Goal: Task Accomplishment & Management: Use online tool/utility

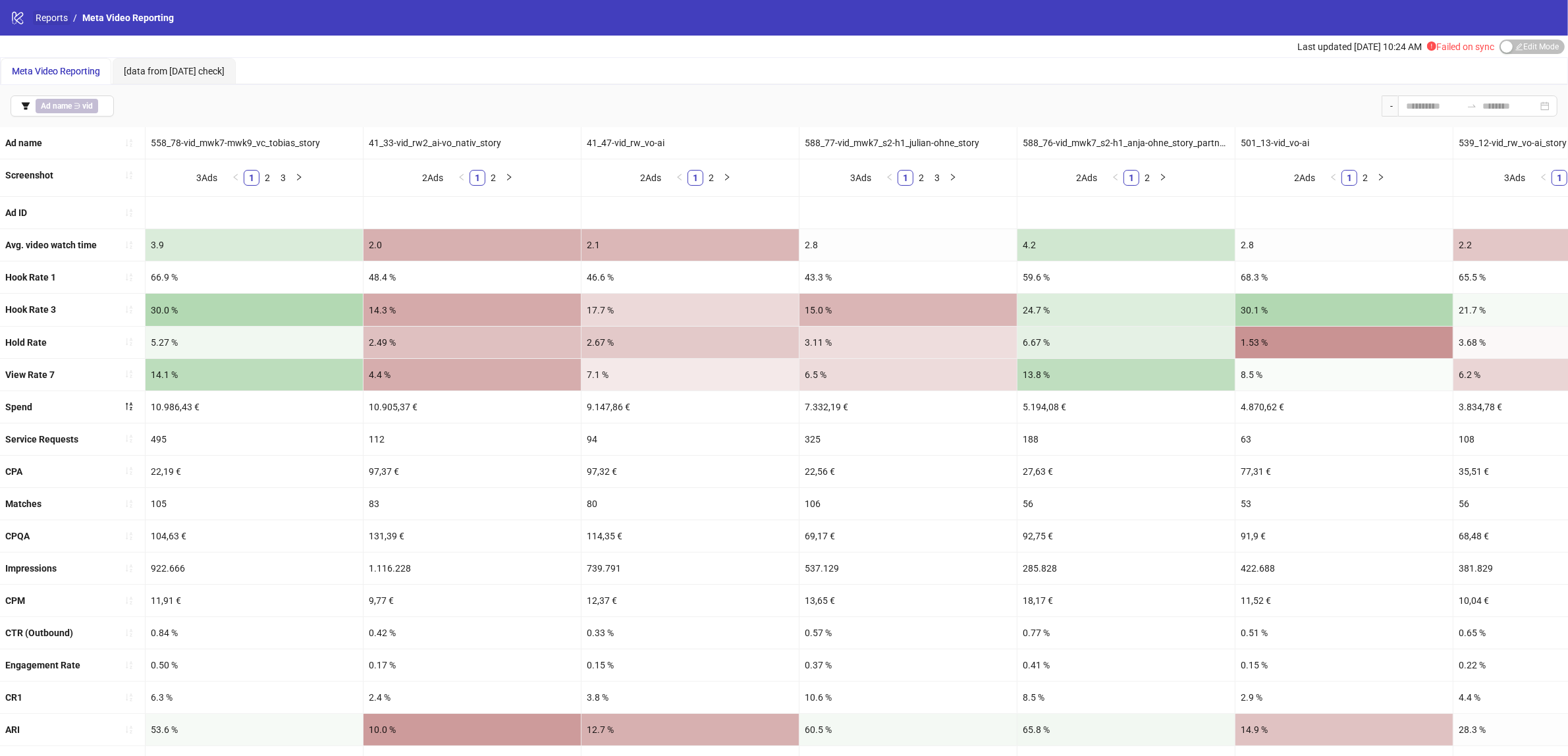
click at [41, 21] on link "Reports" at bounding box center [51, 18] width 38 height 14
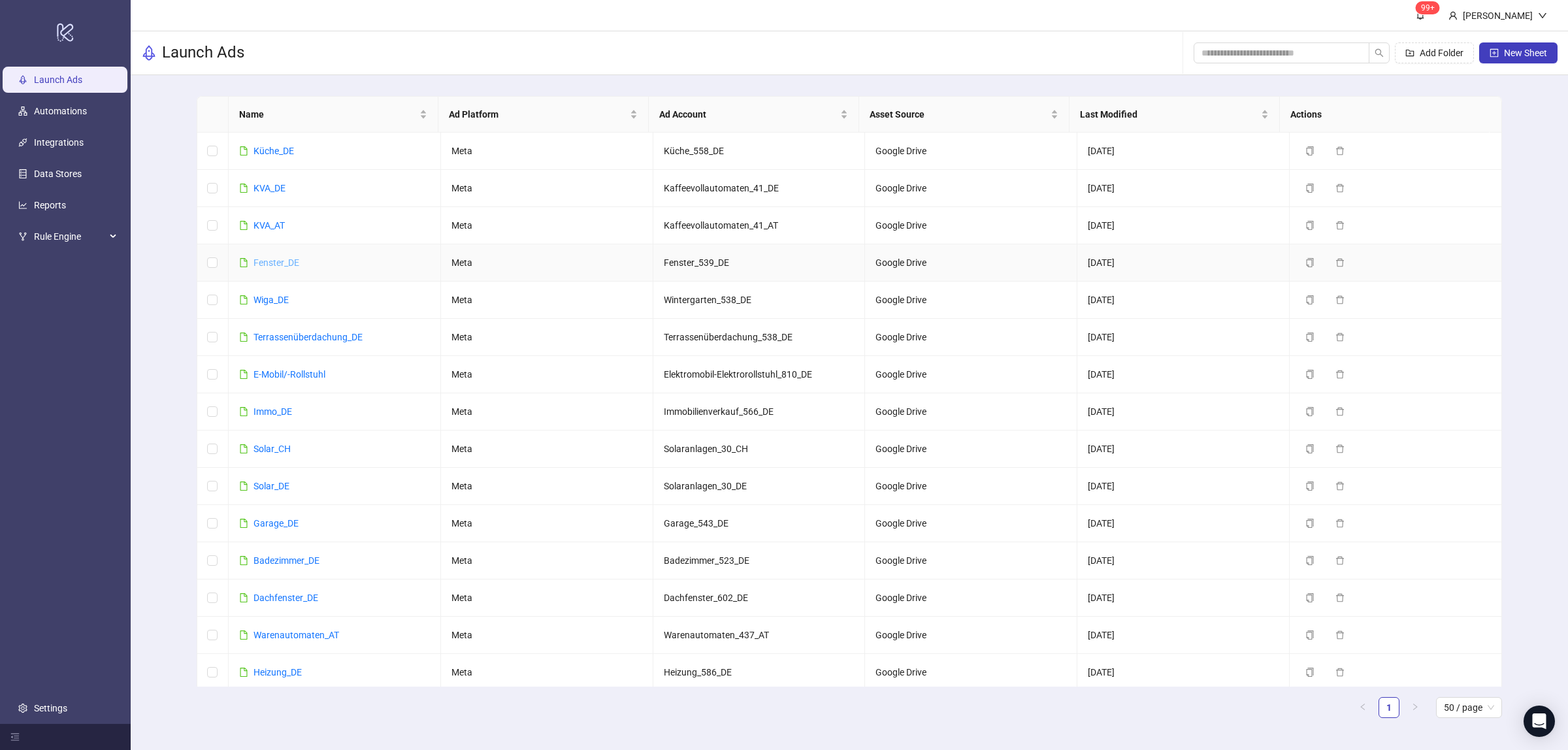
click at [275, 263] on link "Fenster_DE" at bounding box center [276, 263] width 46 height 11
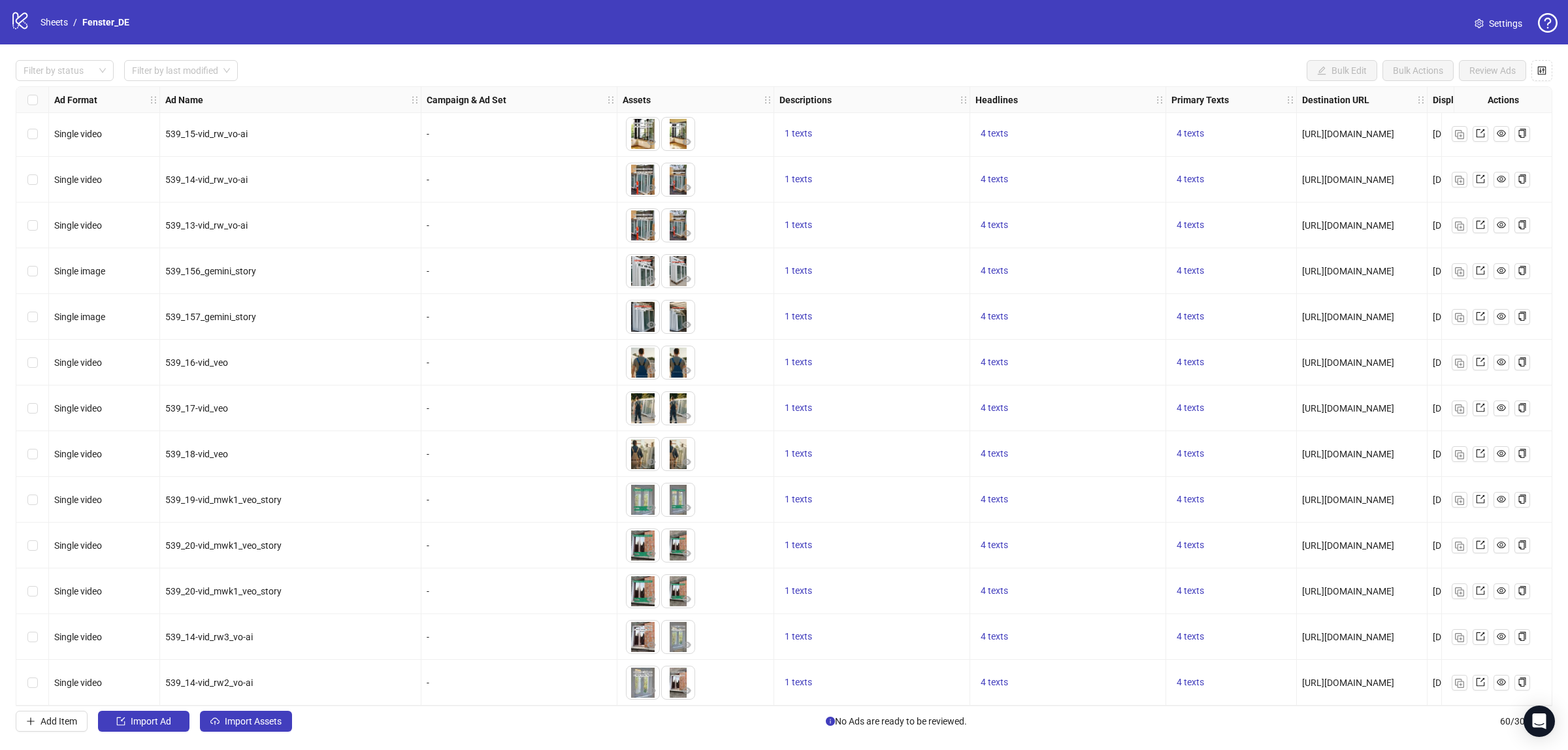
scroll to position [2157, 0]
click at [1458, 680] on img "button" at bounding box center [1459, 683] width 9 height 9
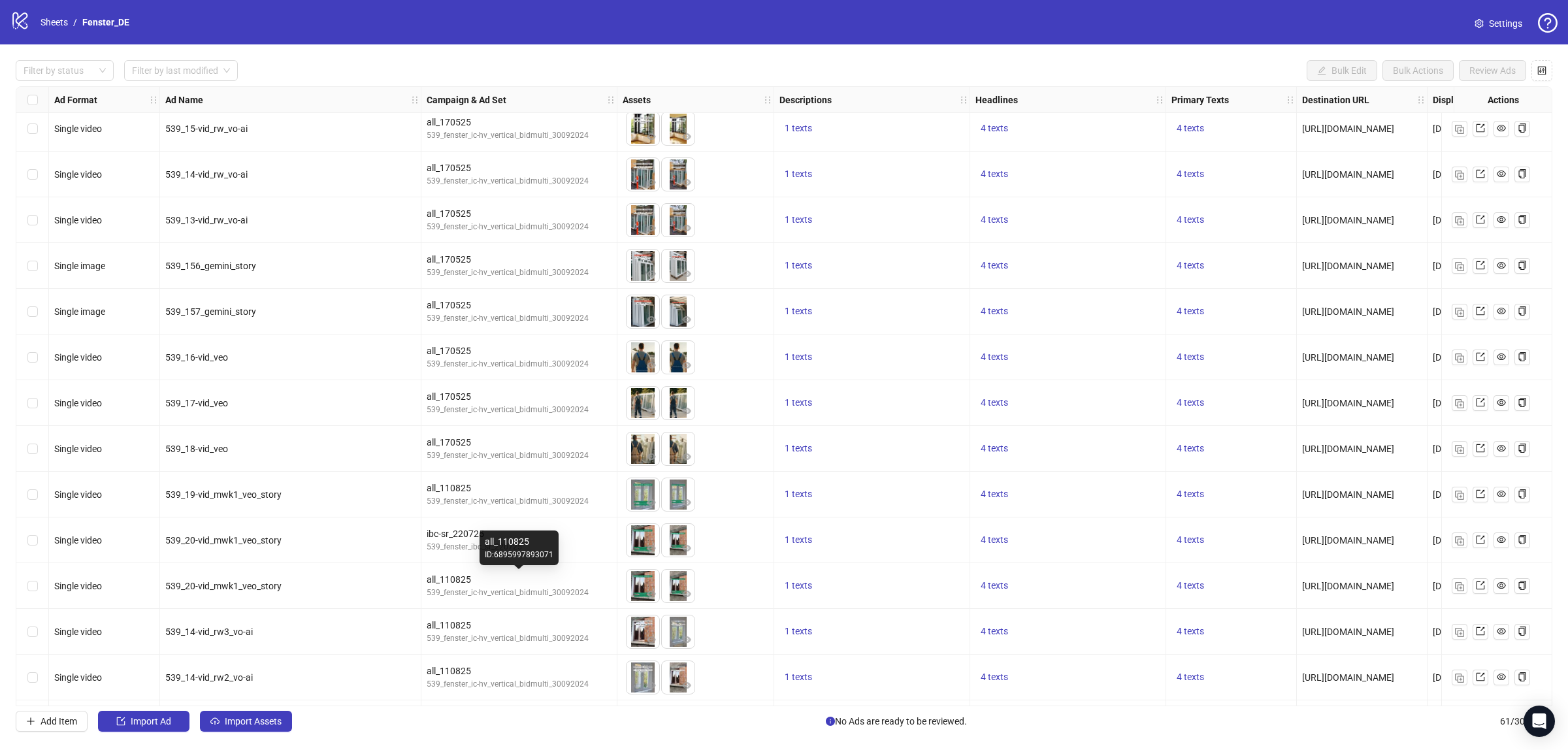
scroll to position [2203, 0]
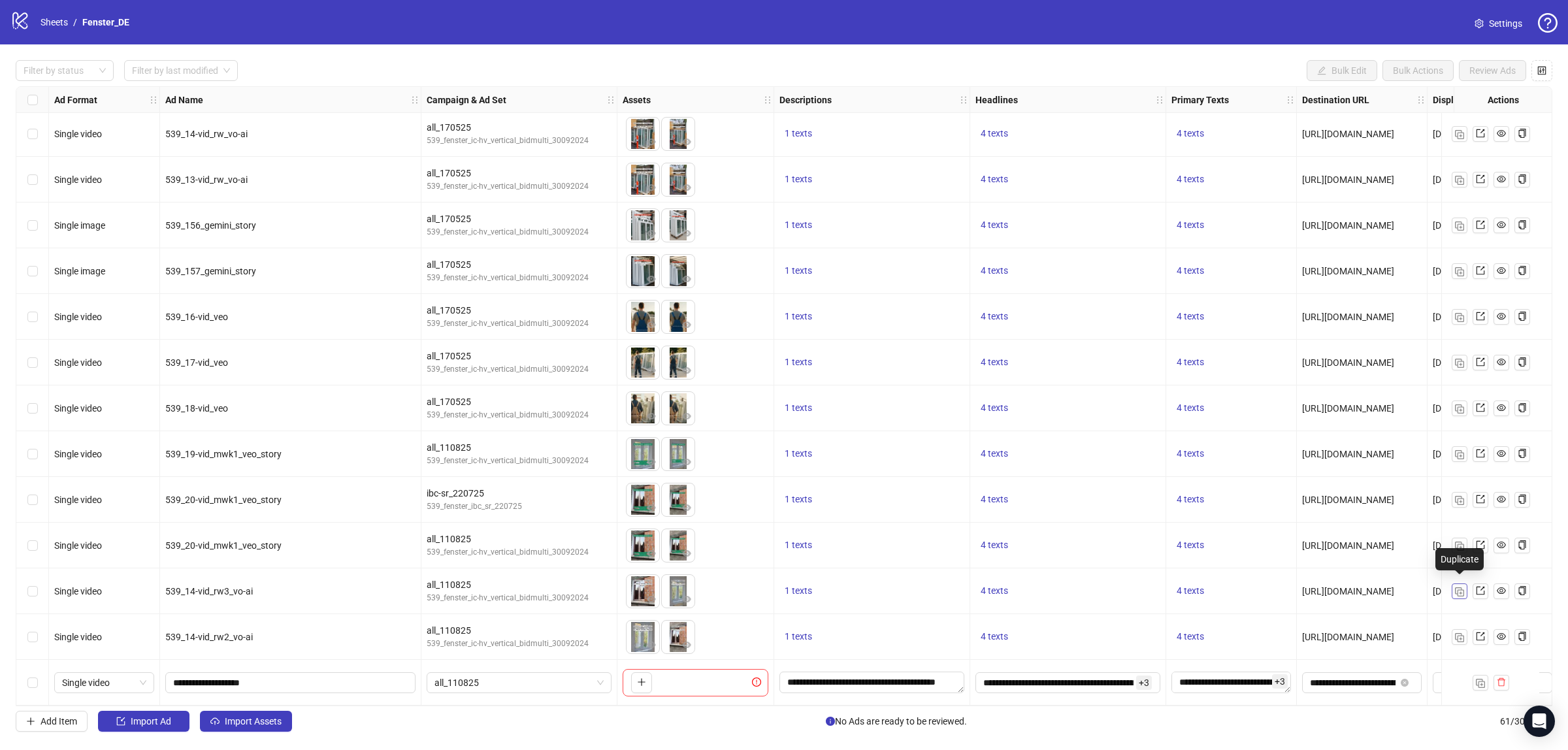
click at [1453, 586] on button "button" at bounding box center [1460, 591] width 16 height 16
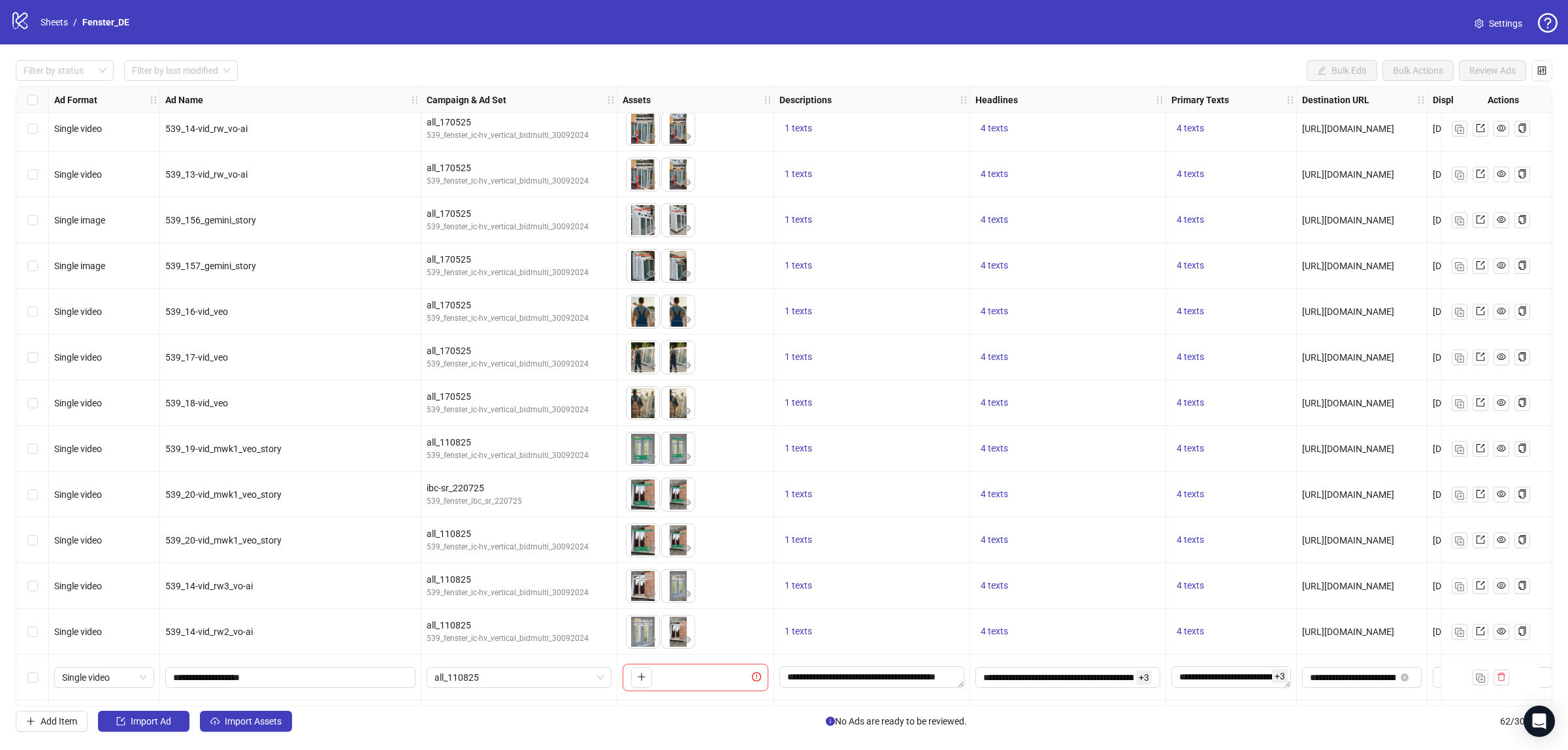
scroll to position [2249, 0]
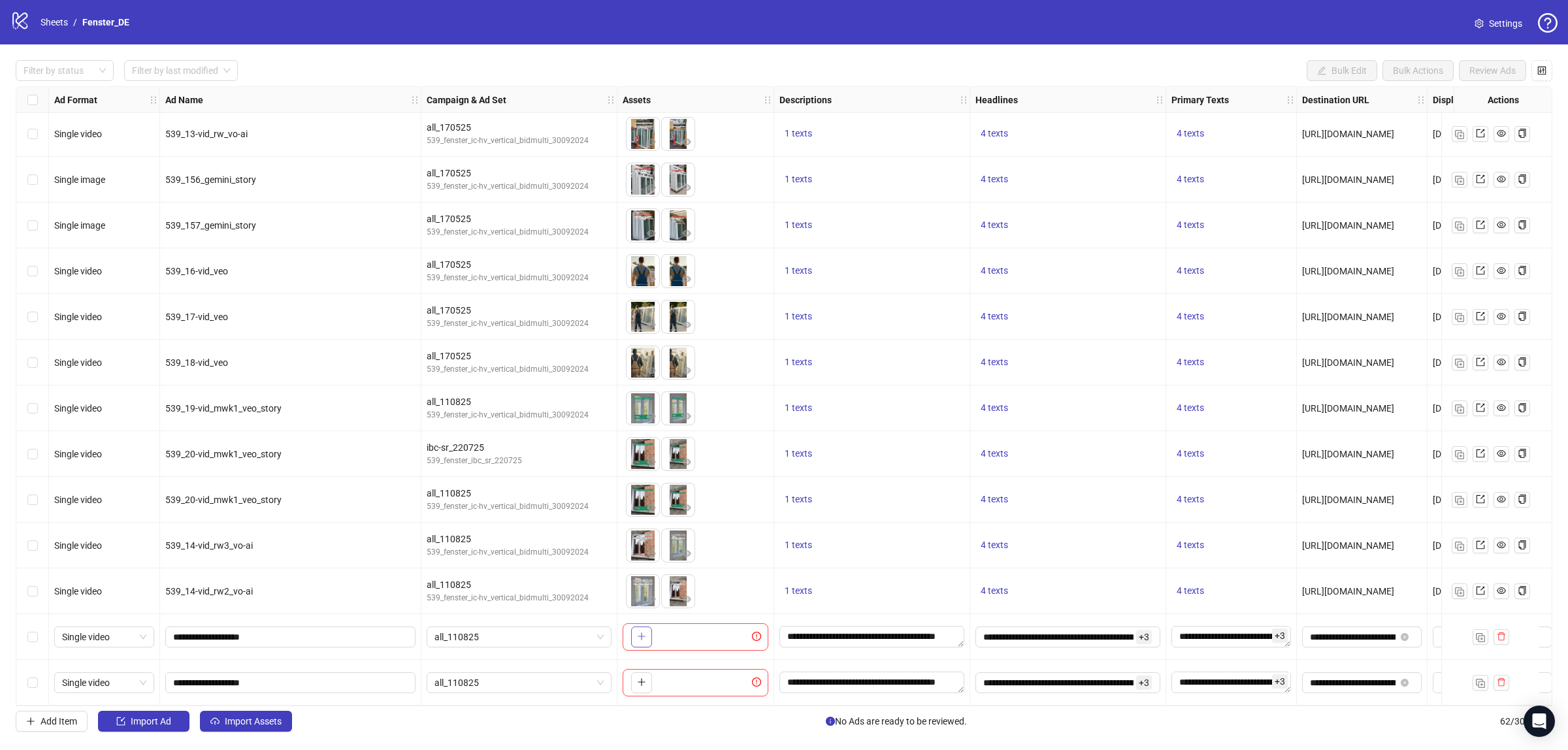
click at [637, 635] on icon "plus" at bounding box center [641, 636] width 9 height 9
click at [639, 681] on icon "plus" at bounding box center [641, 682] width 9 height 9
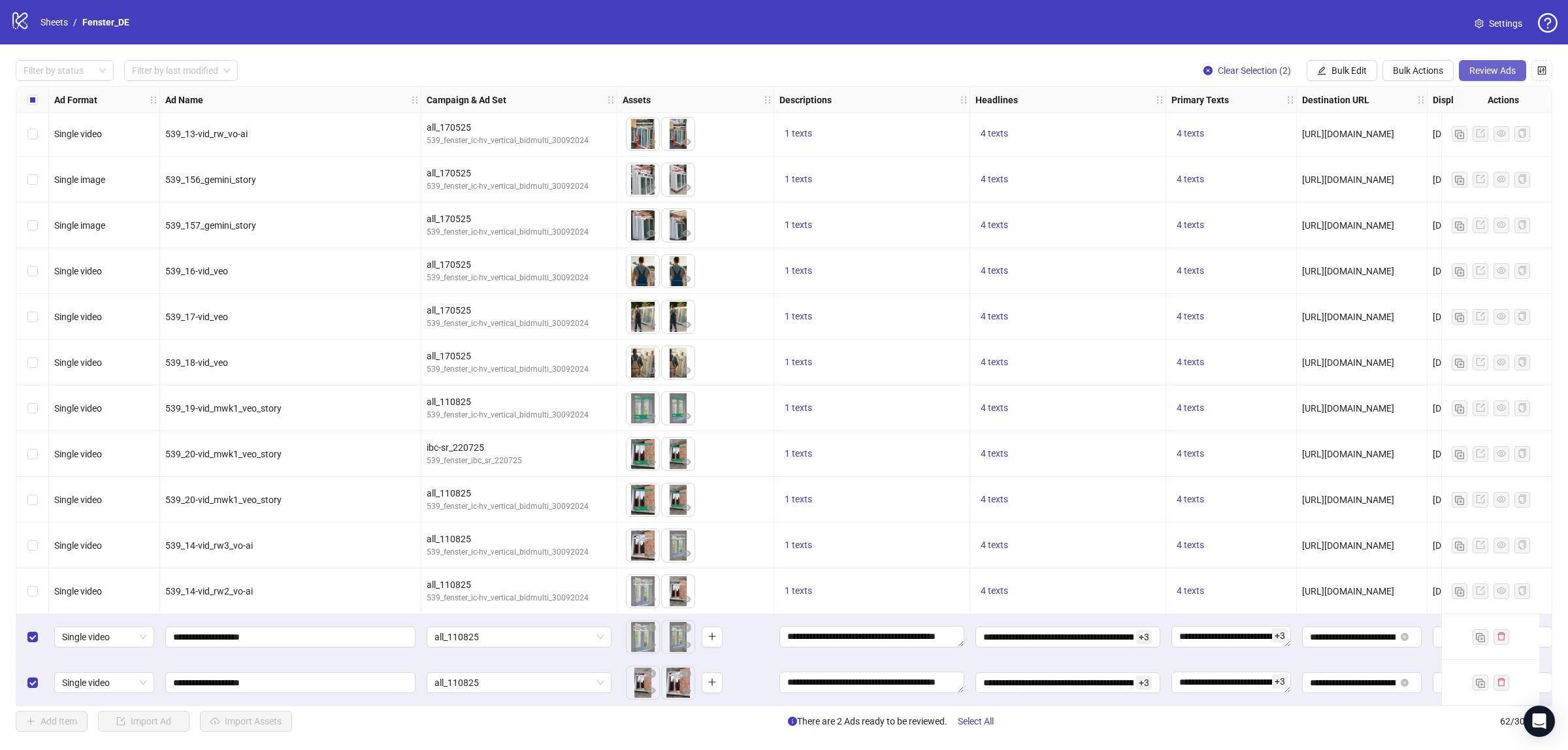
click at [1486, 69] on span "Review Ads" at bounding box center [1492, 70] width 47 height 11
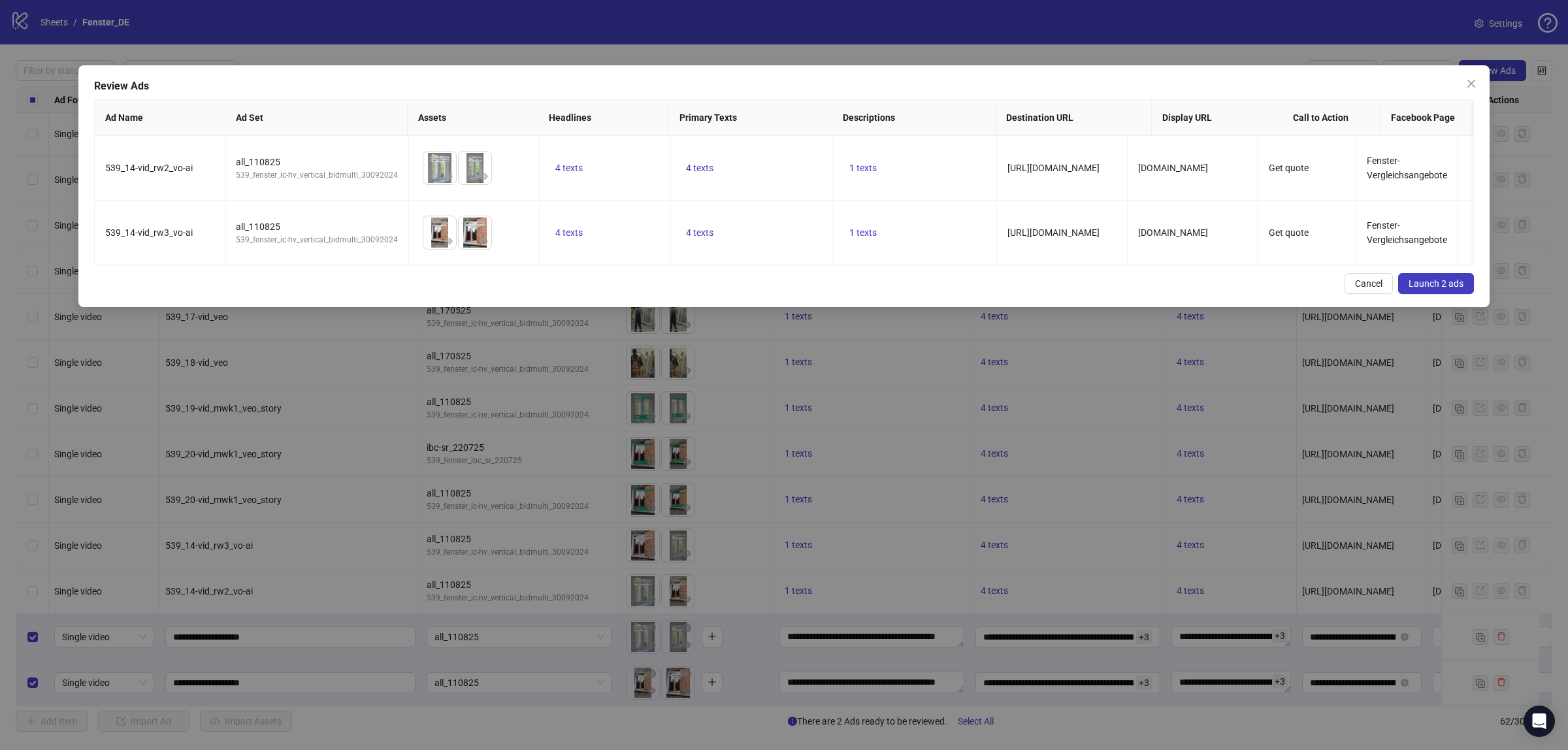
drag, startPoint x: 707, startPoint y: 310, endPoint x: 1003, endPoint y: 305, distance: 296.0
click at [1003, 305] on div "Review Ads Ad Name Ad Set Assets Headlines Primary Texts Descriptions Destinati…" at bounding box center [784, 186] width 1411 height 242
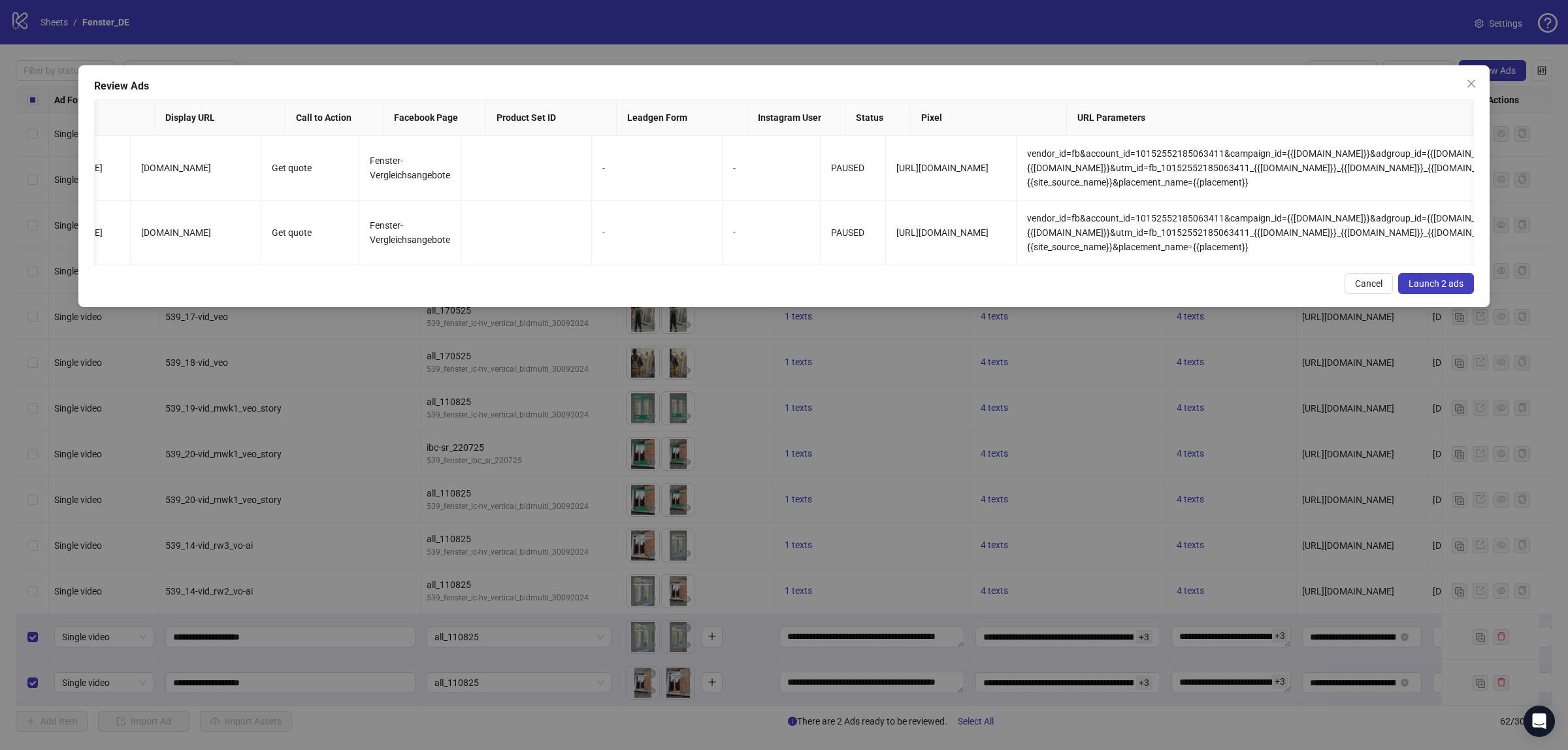
scroll to position [0, 1152]
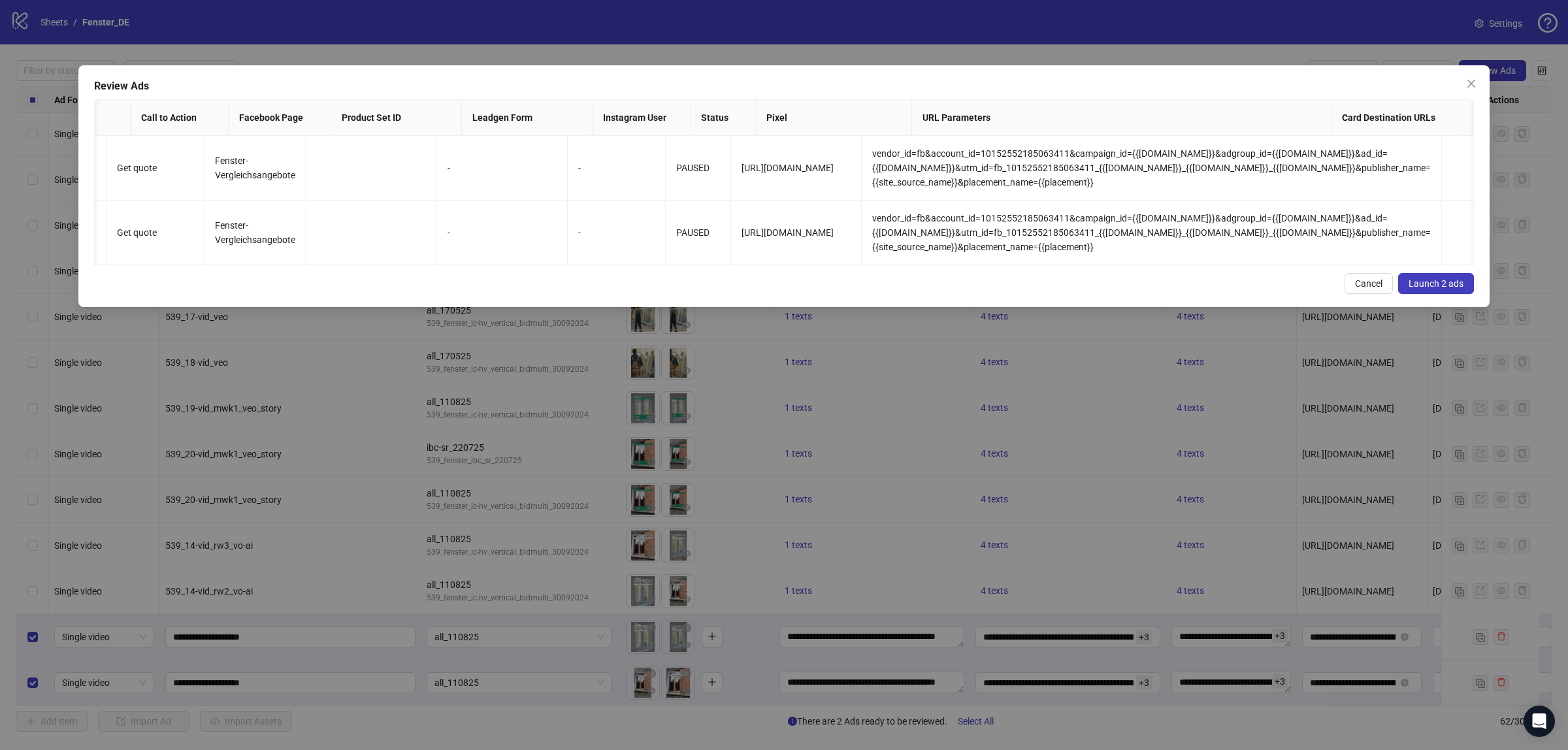
click at [1433, 289] on span "Launch 2 ads" at bounding box center [1436, 283] width 55 height 11
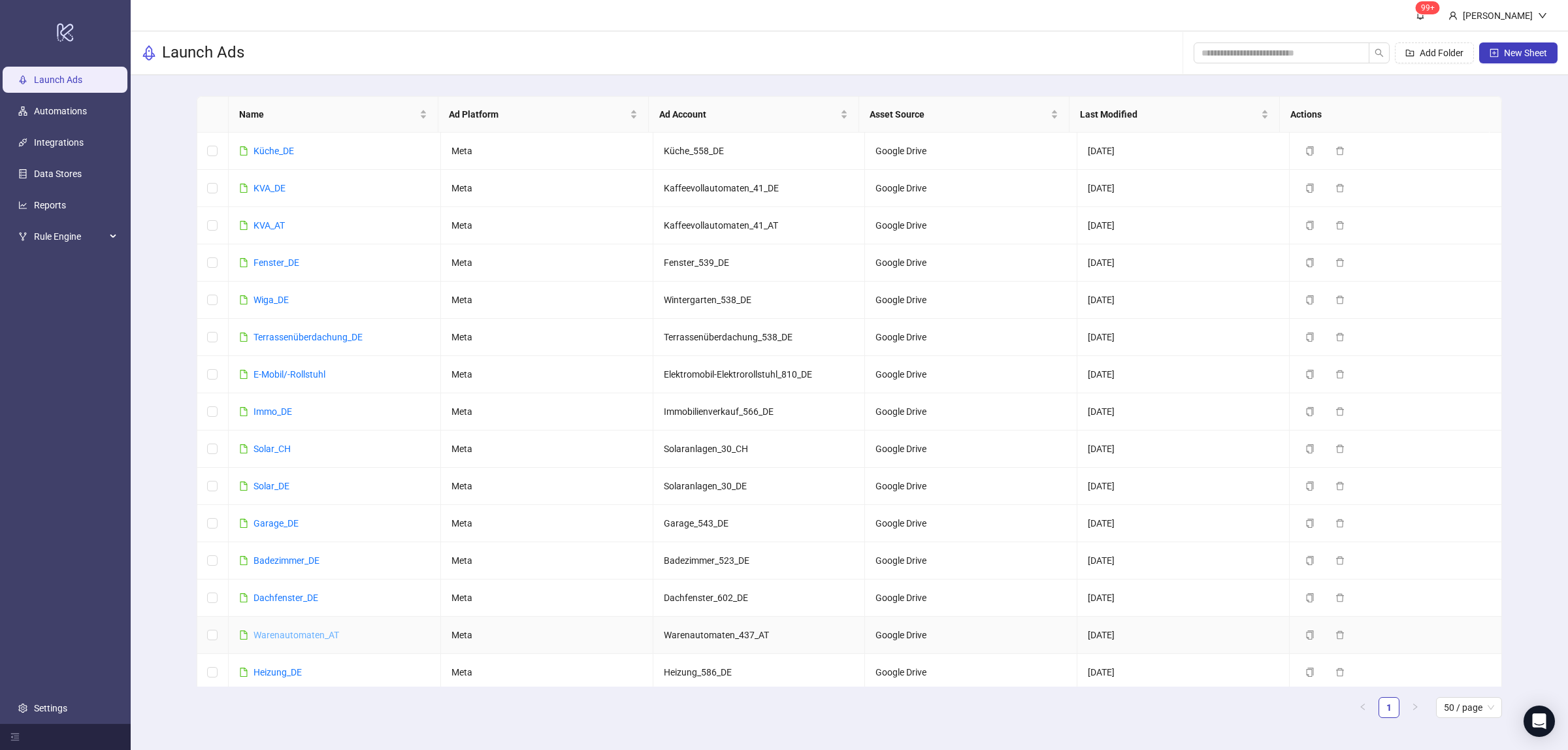
click at [327, 637] on link "Warenautomaten_AT" at bounding box center [296, 635] width 86 height 11
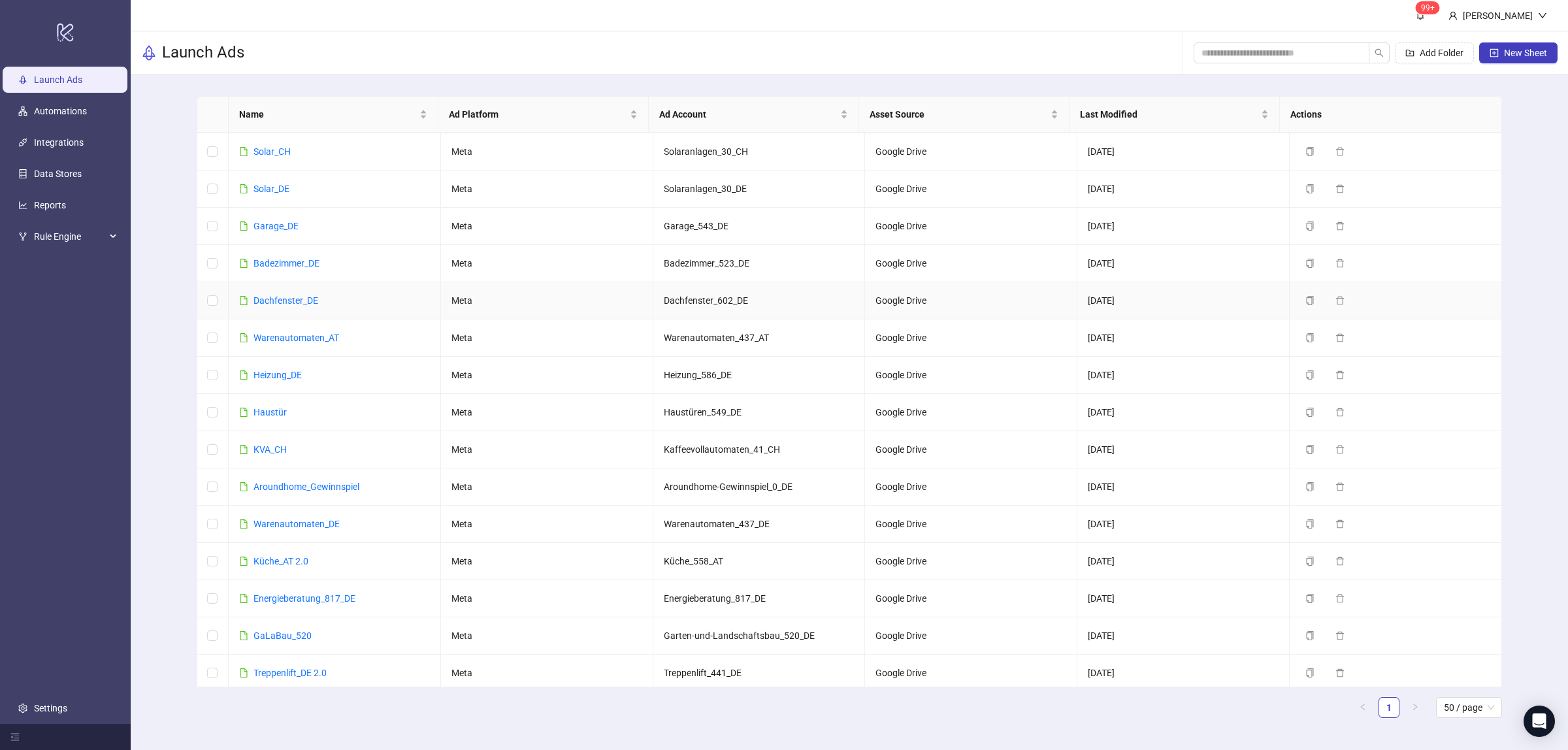
scroll to position [326, 0]
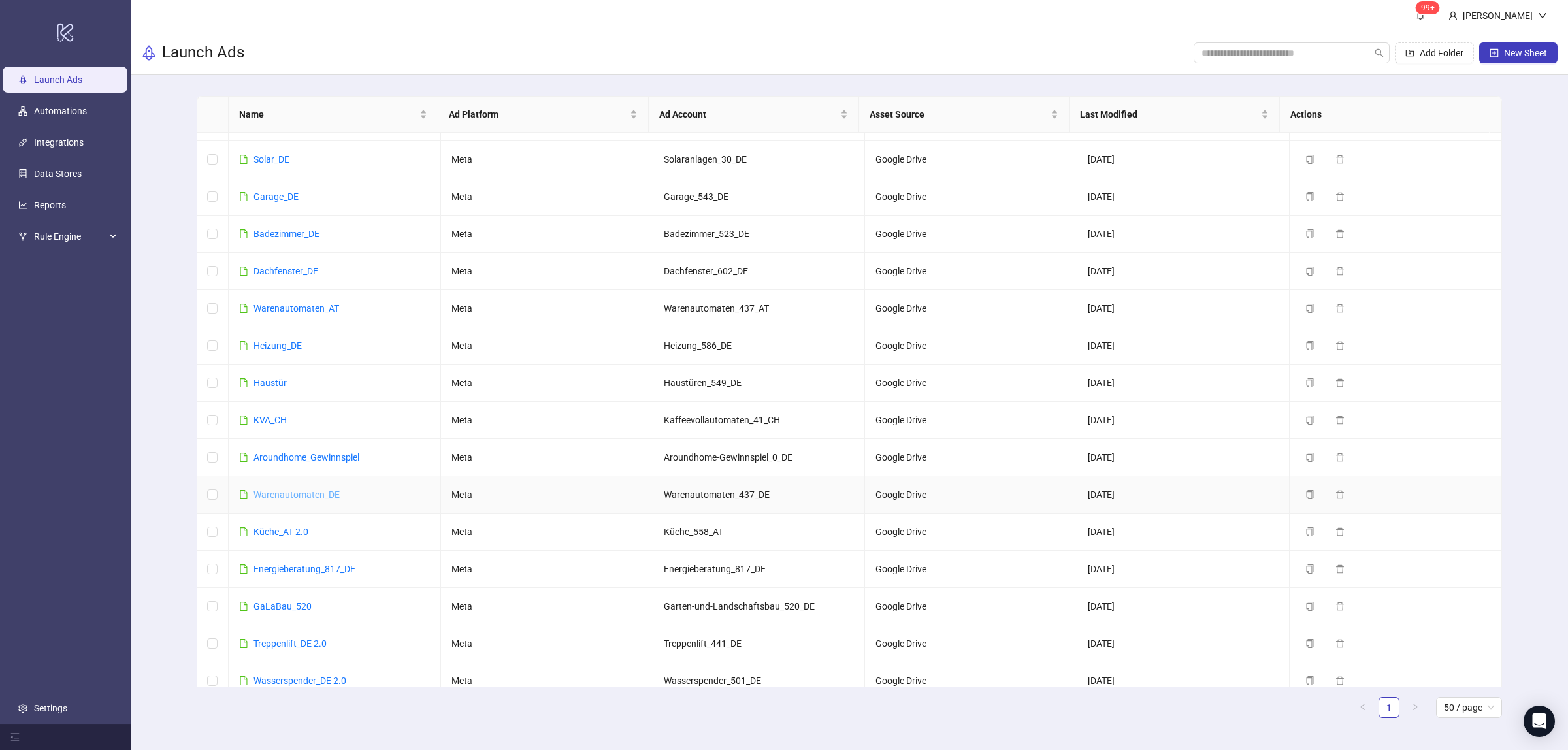
click at [279, 500] on link "Warenautomaten_DE" at bounding box center [297, 494] width 86 height 11
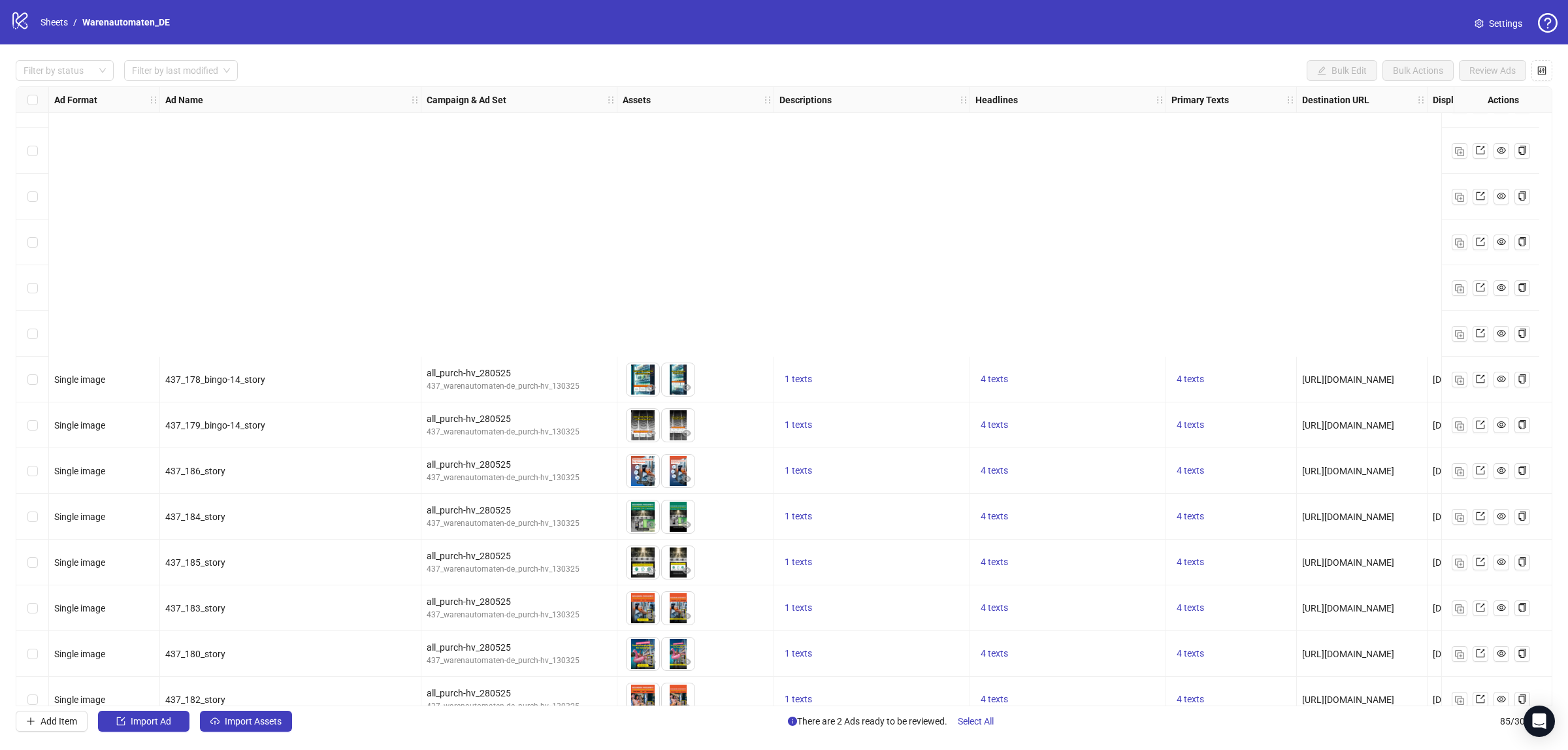
scroll to position [3301, 0]
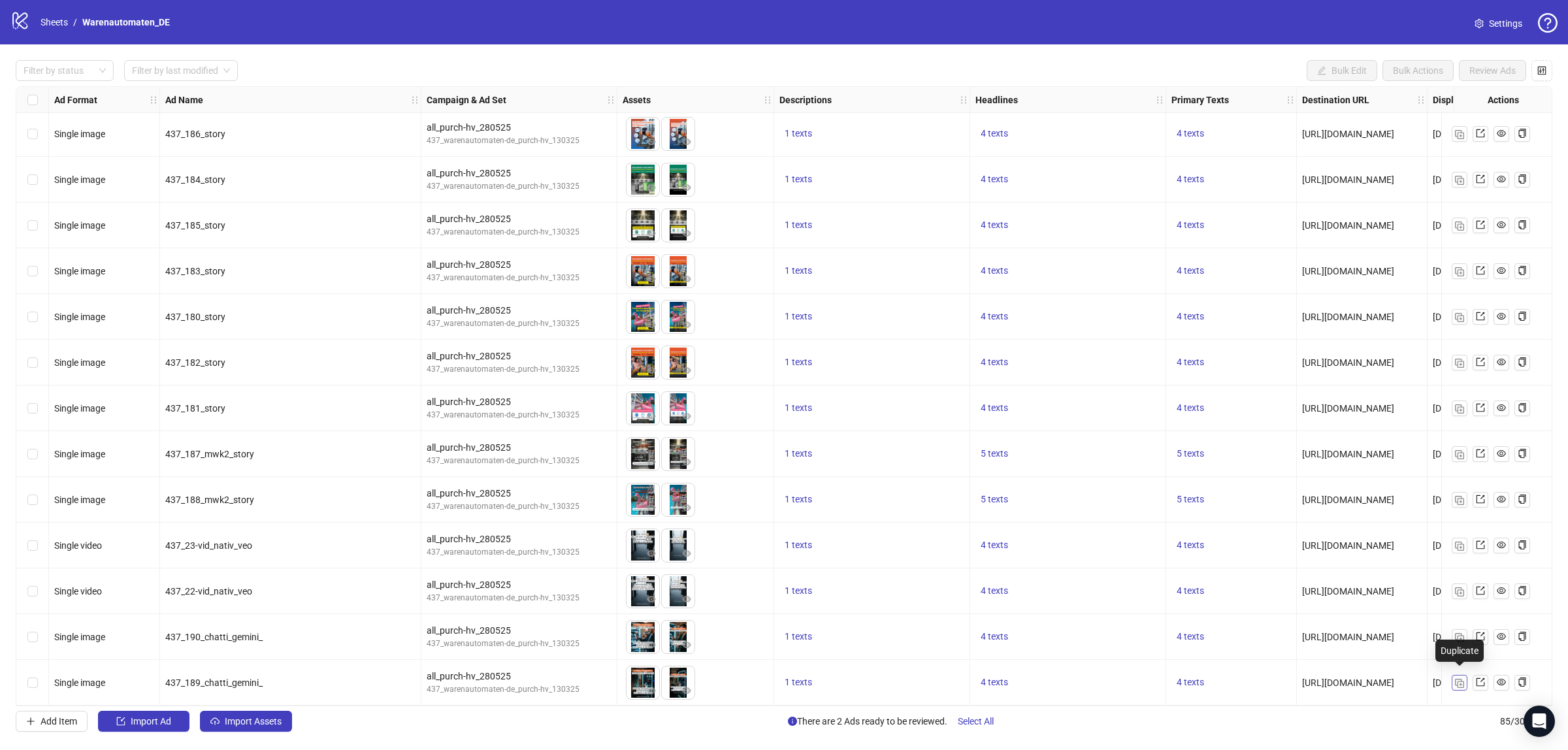
click at [1458, 683] on img "button" at bounding box center [1459, 683] width 9 height 9
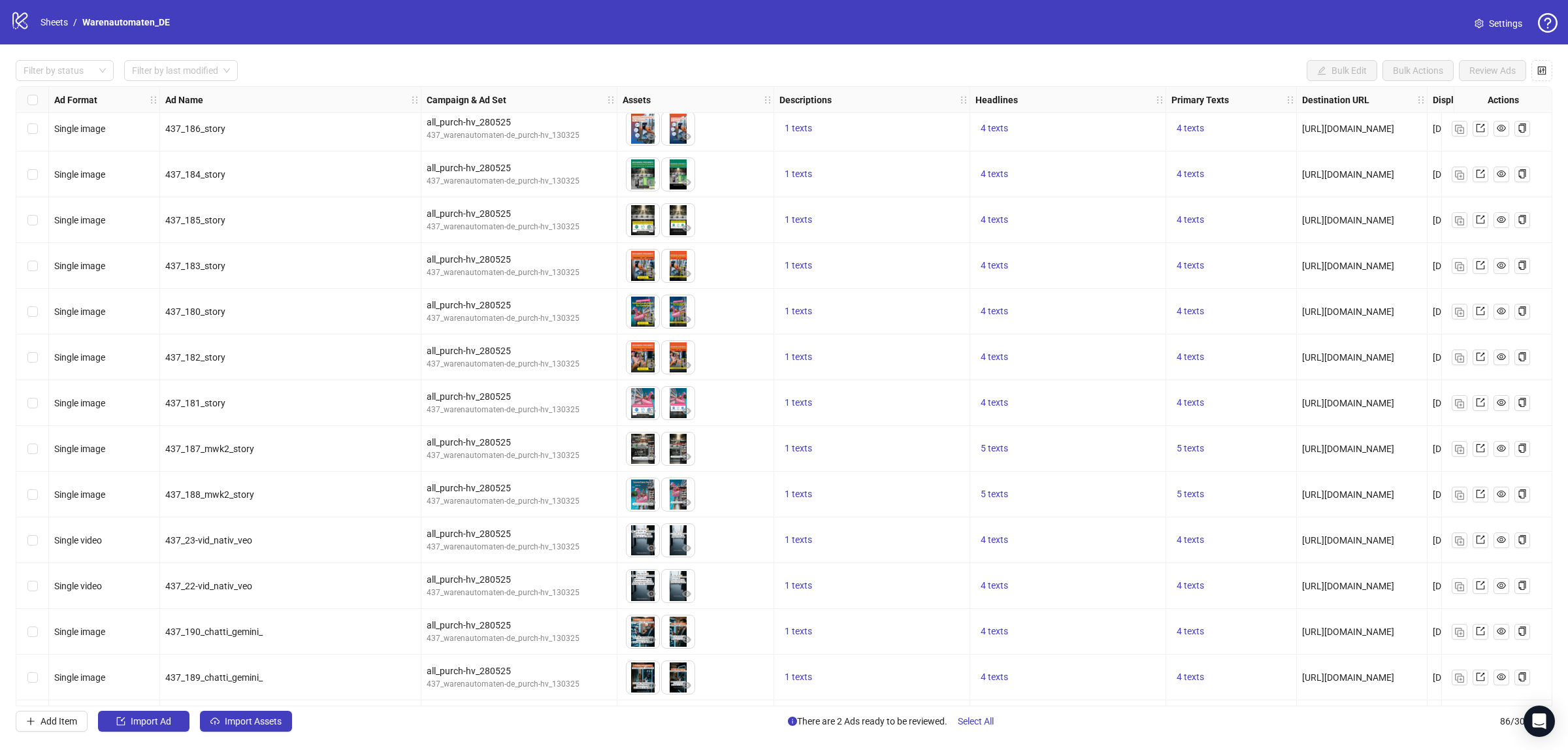
scroll to position [3347, 0]
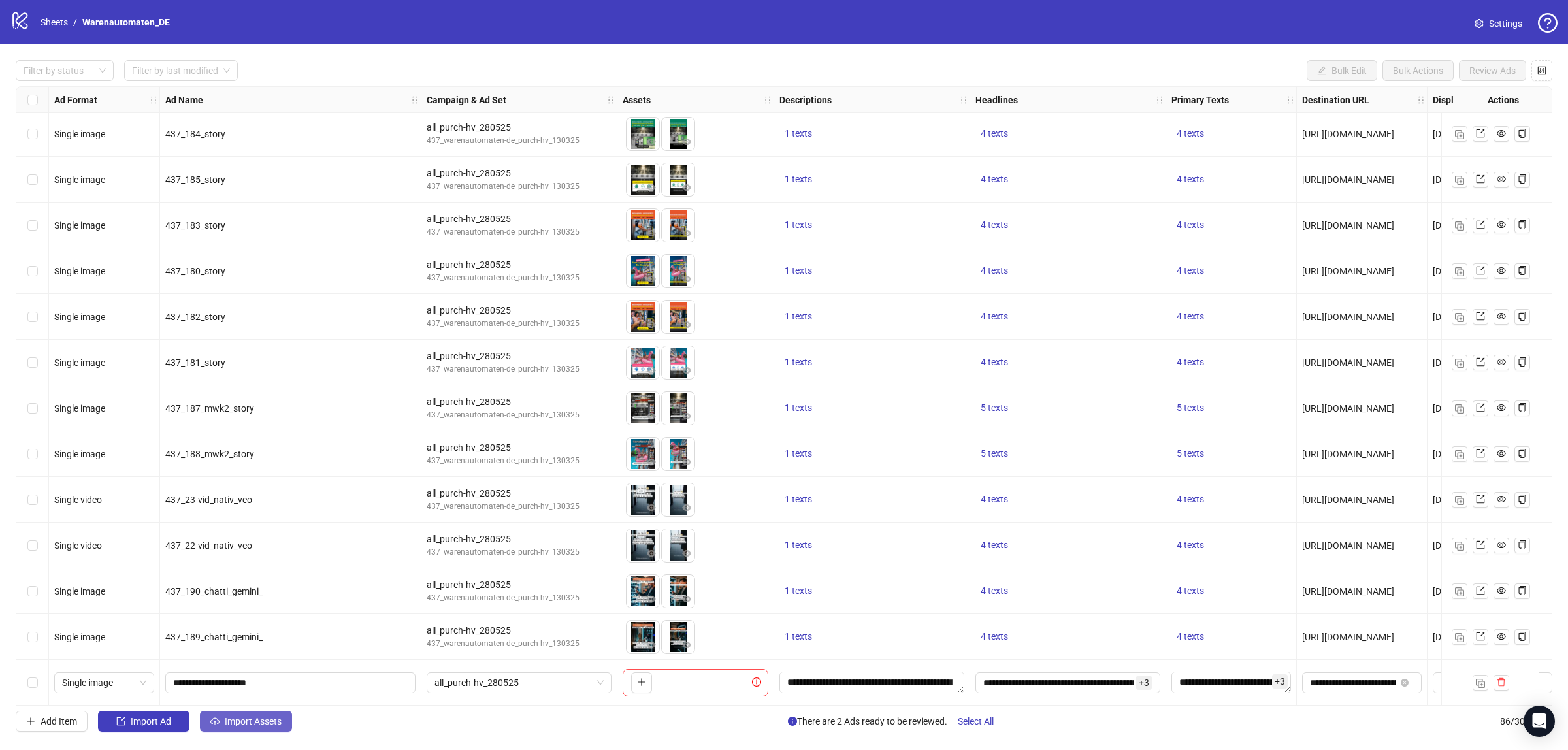
click at [239, 724] on span "Import Assets" at bounding box center [253, 721] width 57 height 11
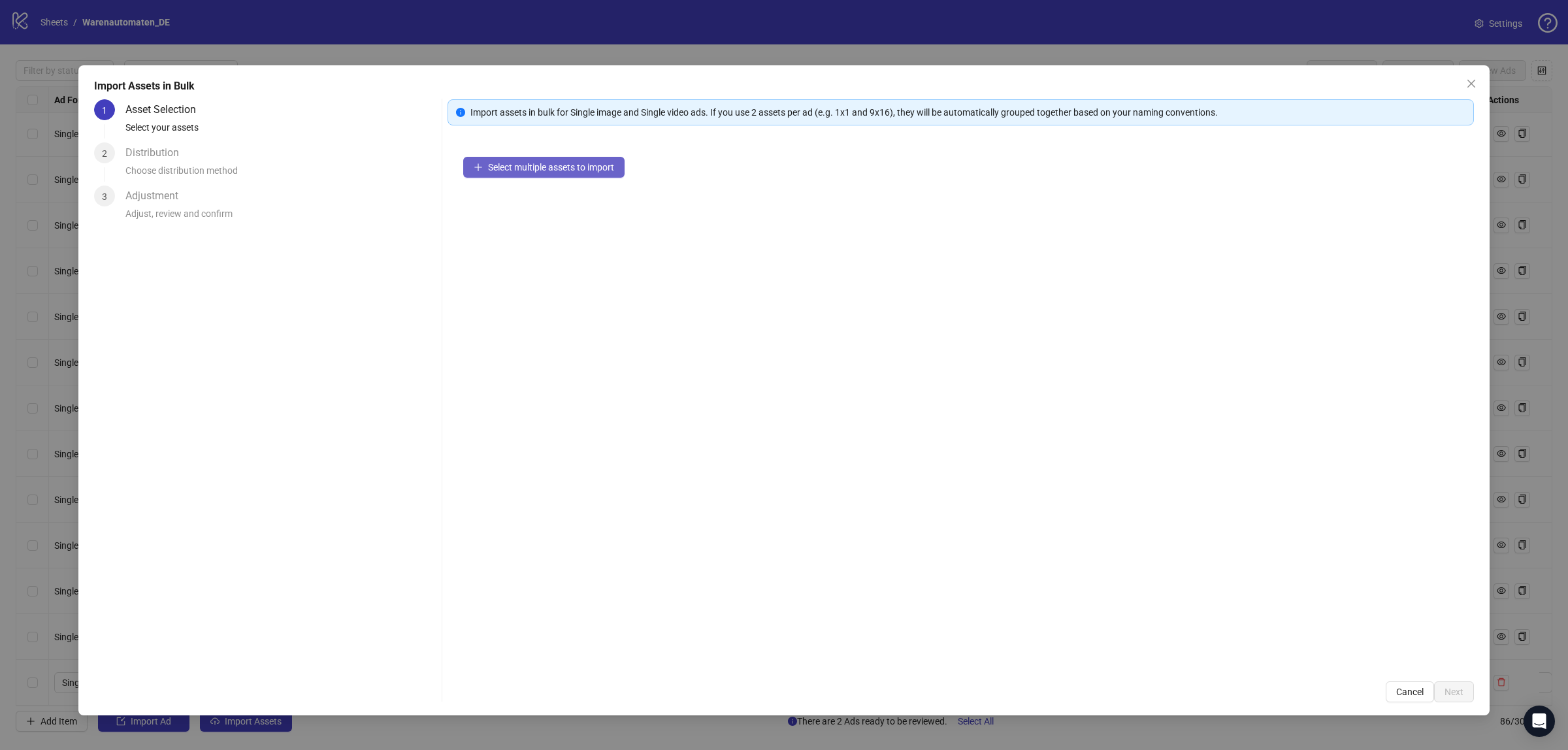
click at [571, 164] on span "Select multiple assets to import" at bounding box center [551, 167] width 126 height 11
click at [1445, 687] on span "Next" at bounding box center [1453, 692] width 19 height 11
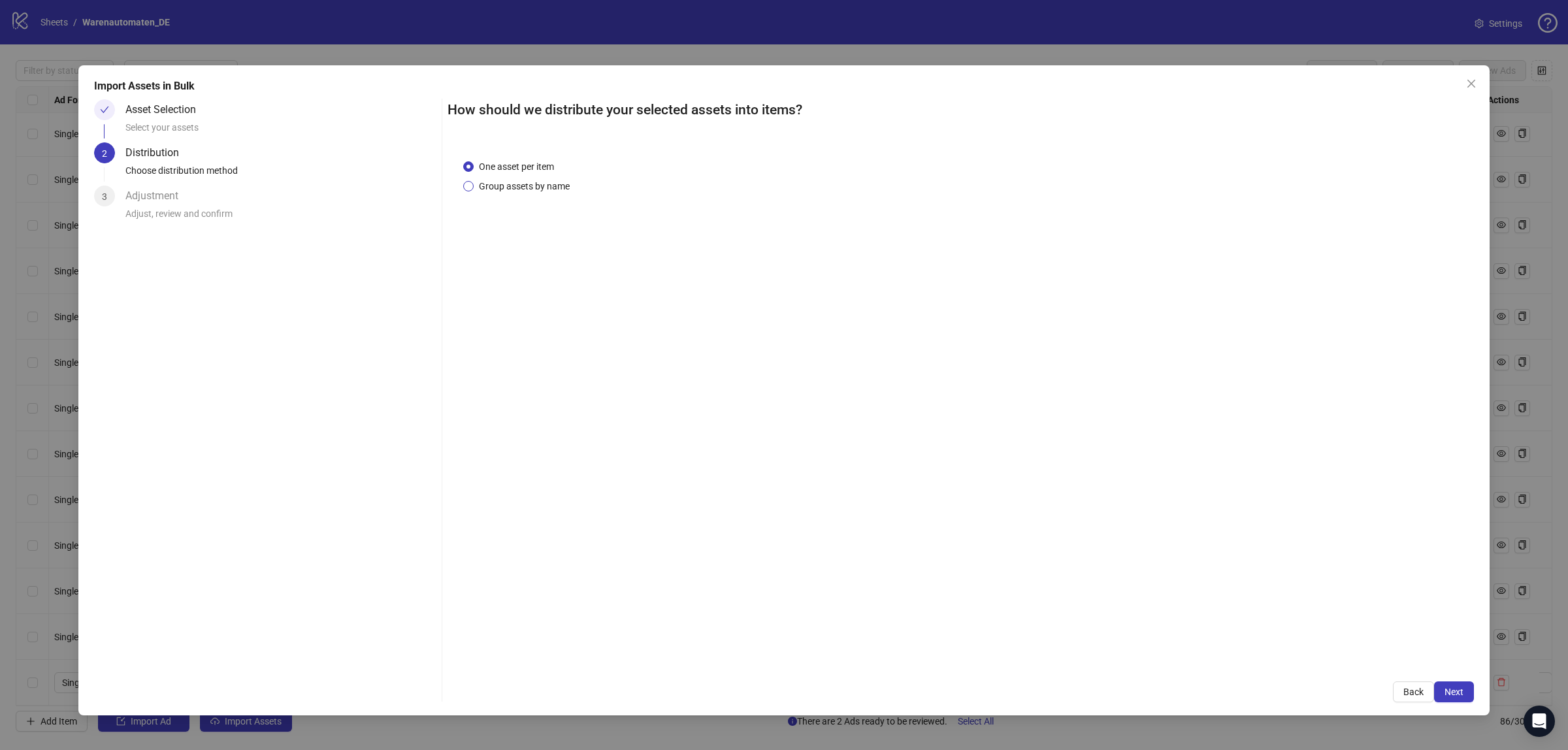
click at [483, 186] on span "Group assets by name" at bounding box center [524, 186] width 101 height 14
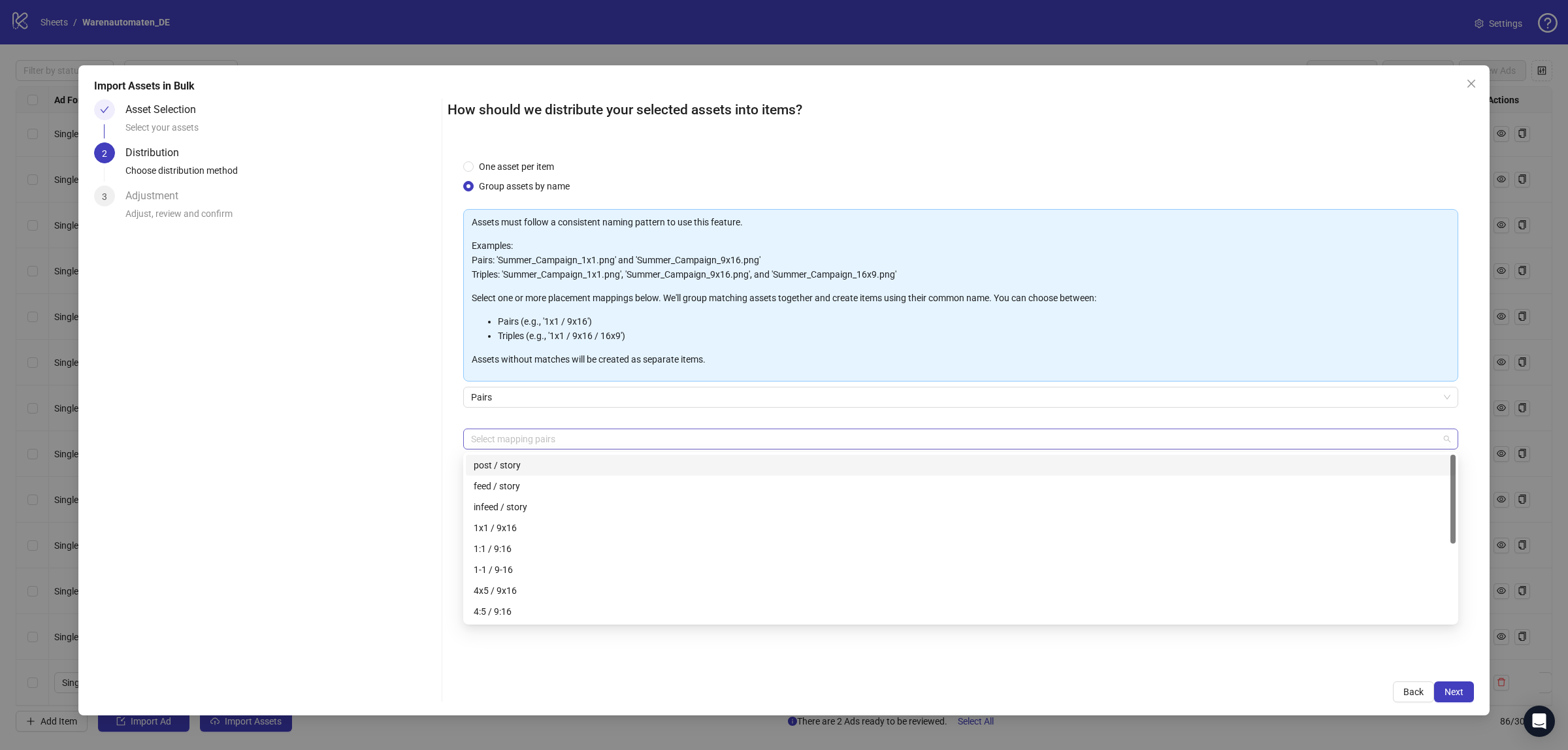
click at [575, 431] on div at bounding box center [954, 439] width 976 height 18
click at [573, 484] on div "feed / story" at bounding box center [961, 486] width 974 height 14
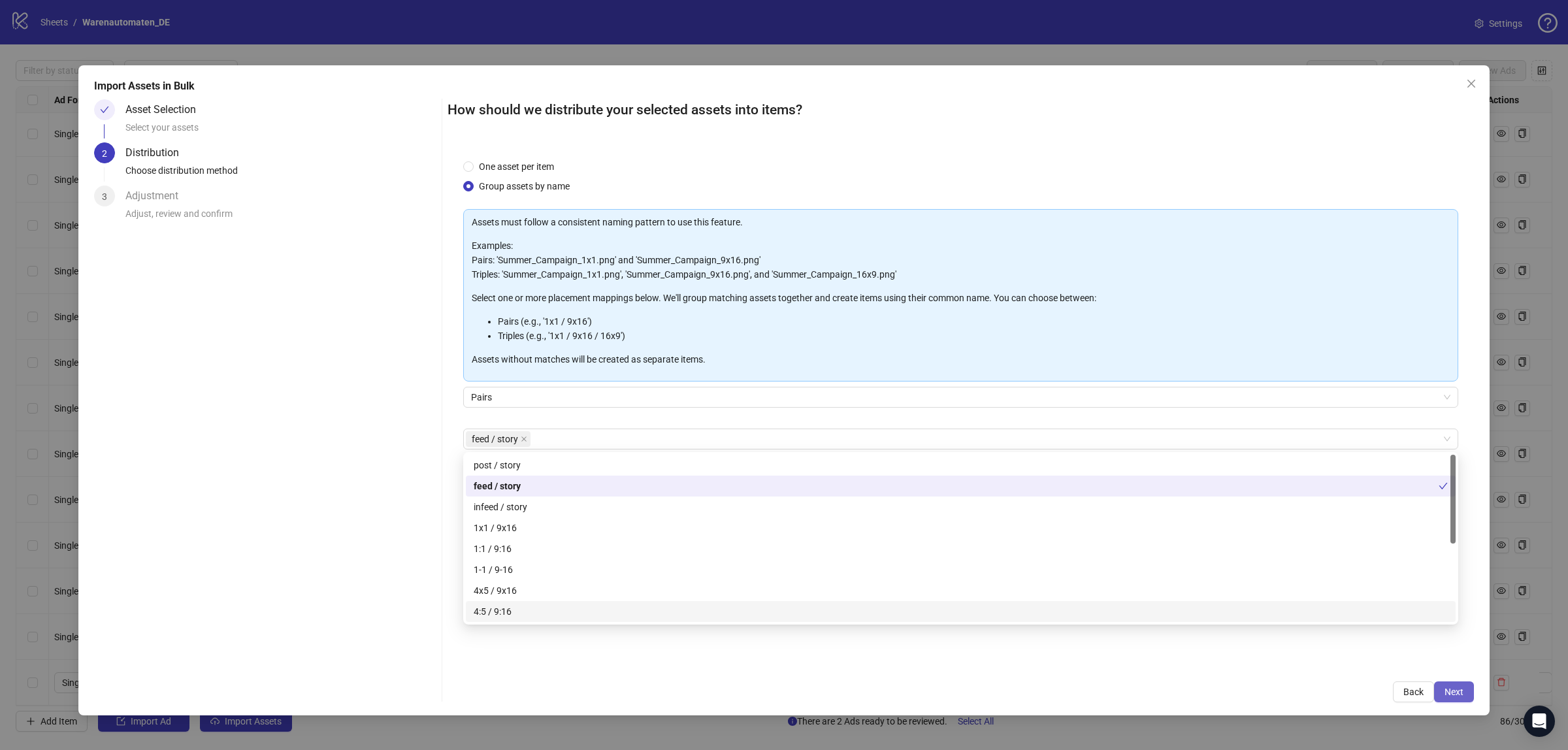
click at [1464, 698] on button "Next" at bounding box center [1454, 693] width 40 height 21
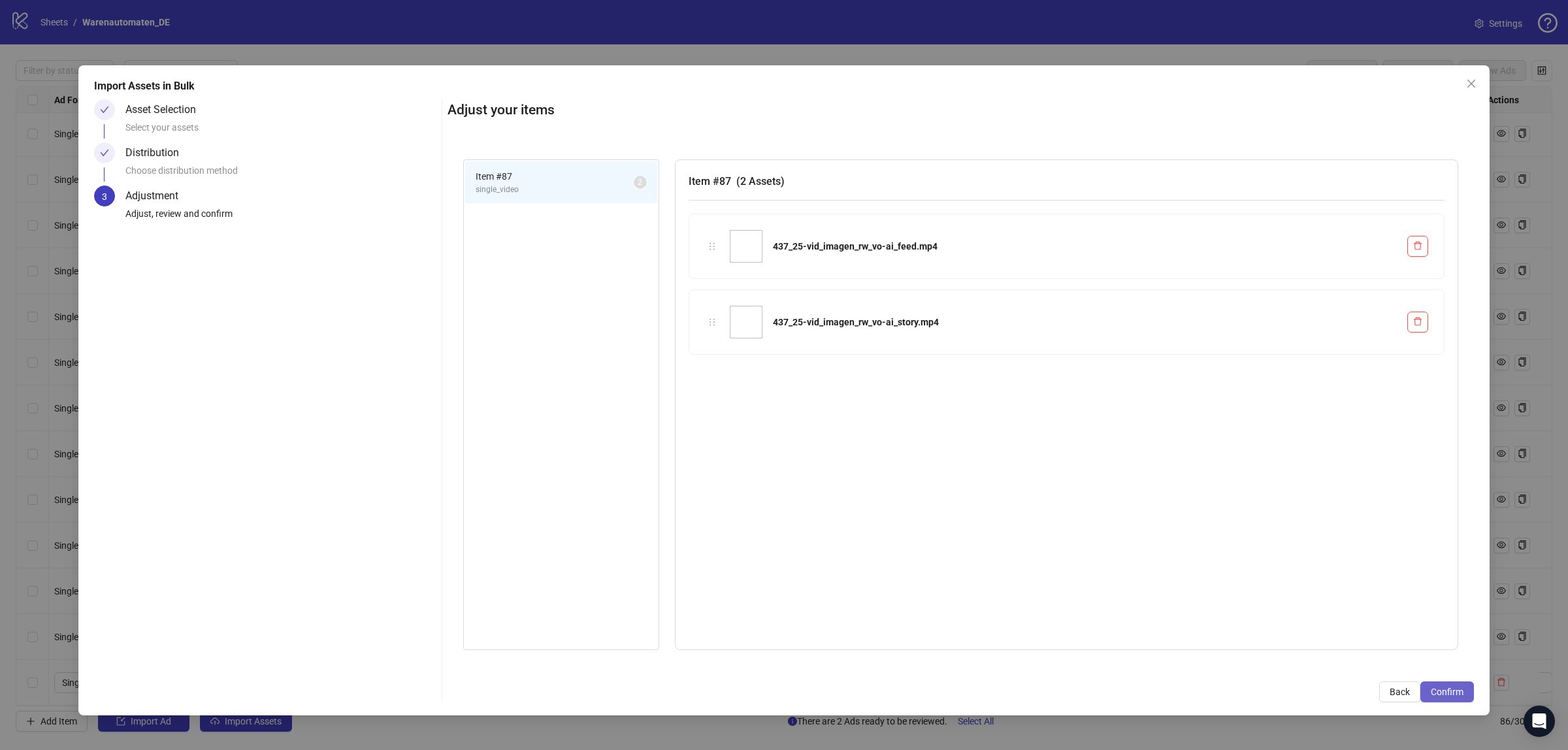
click at [1450, 699] on button "Confirm" at bounding box center [1447, 693] width 54 height 21
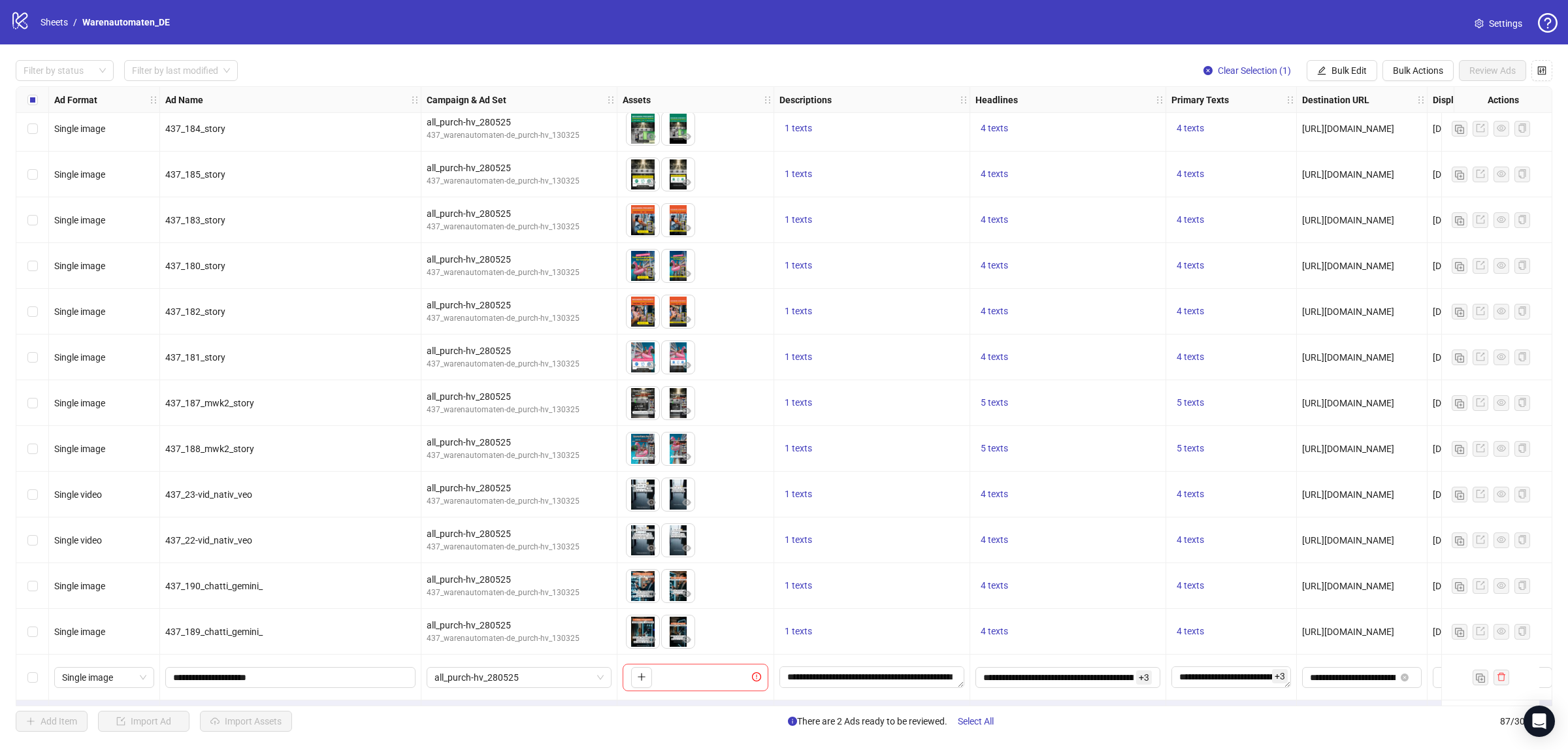
scroll to position [3392, 0]
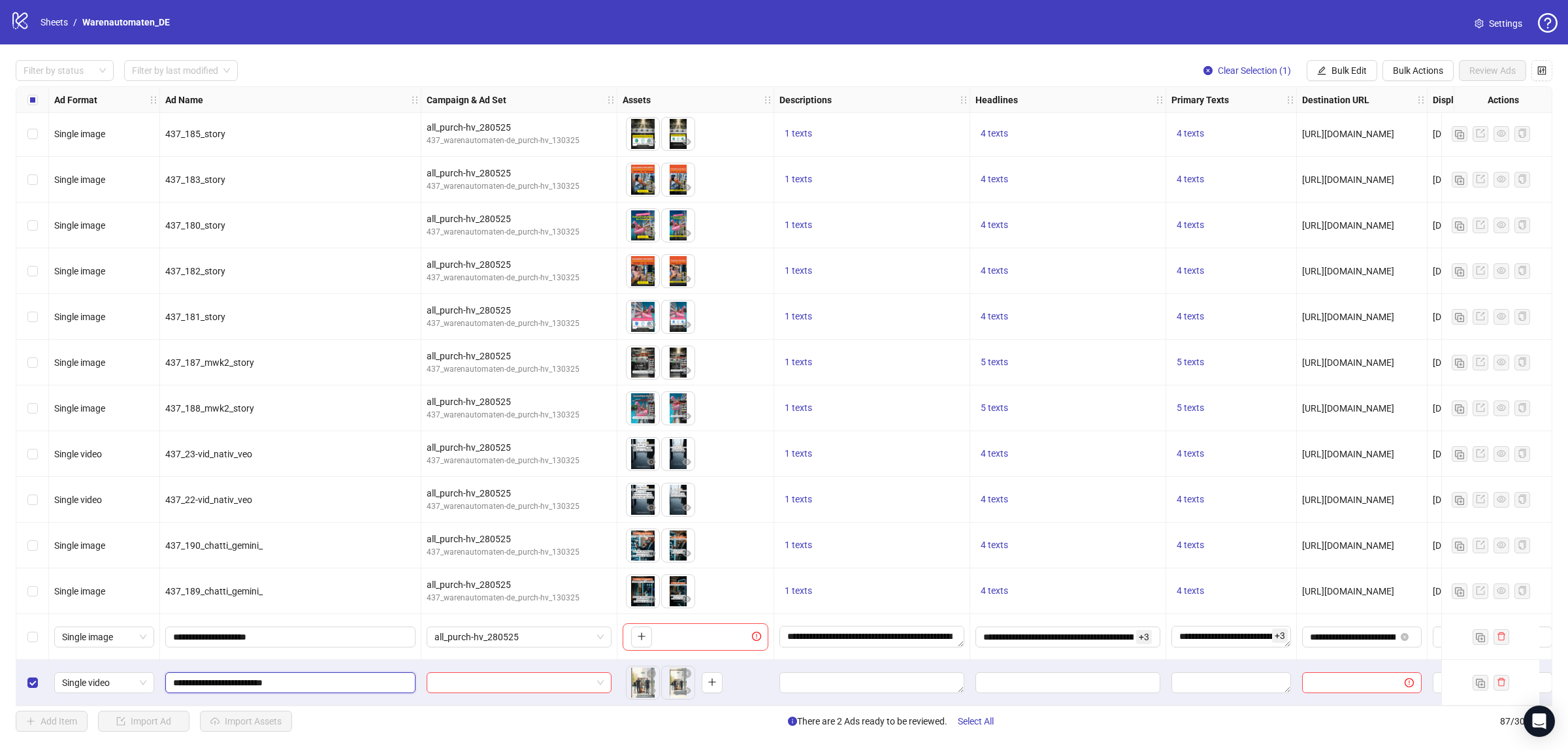
drag, startPoint x: 251, startPoint y: 680, endPoint x: 222, endPoint y: 683, distance: 29.2
click at [222, 683] on input "**********" at bounding box center [290, 683] width 232 height 14
type input "**********"
click at [472, 681] on input "search" at bounding box center [513, 683] width 157 height 20
click at [539, 511] on div "all_purch-hv_280525" at bounding box center [505, 505] width 138 height 14
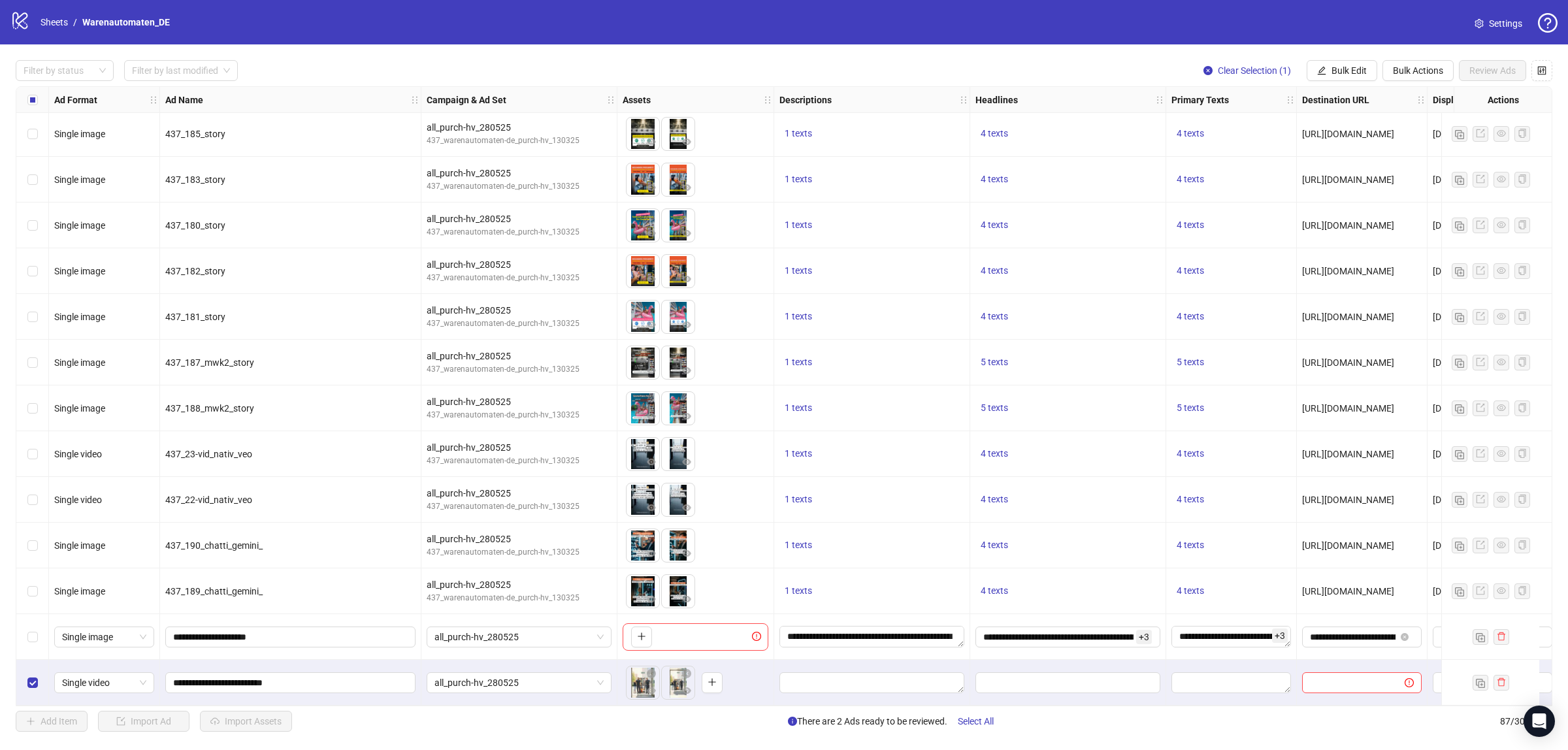
click at [26, 632] on div "Select row 86" at bounding box center [33, 637] width 33 height 46
click at [1340, 64] on button "Bulk Edit" at bounding box center [1342, 71] width 71 height 21
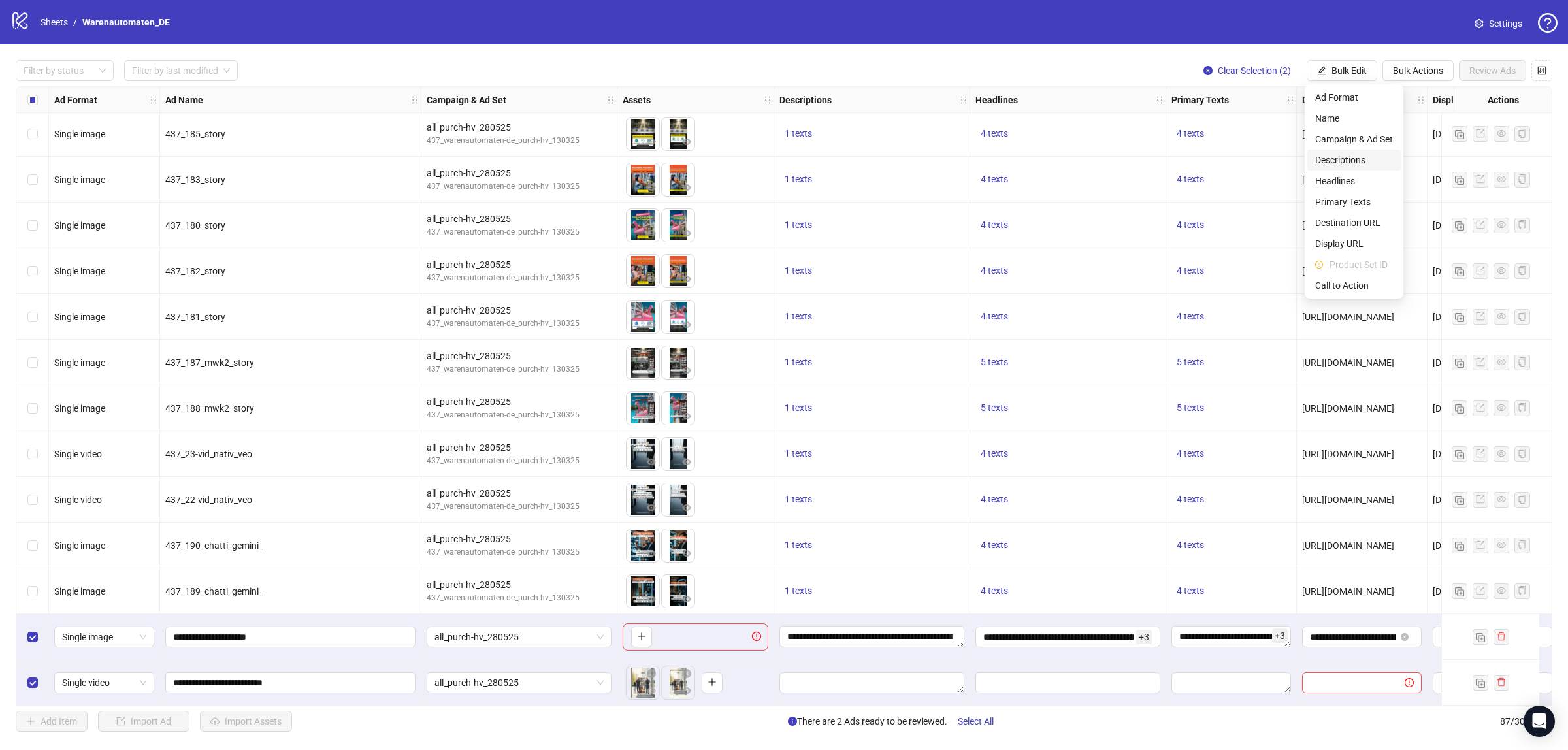
click at [1337, 161] on span "Descriptions" at bounding box center [1354, 160] width 78 height 14
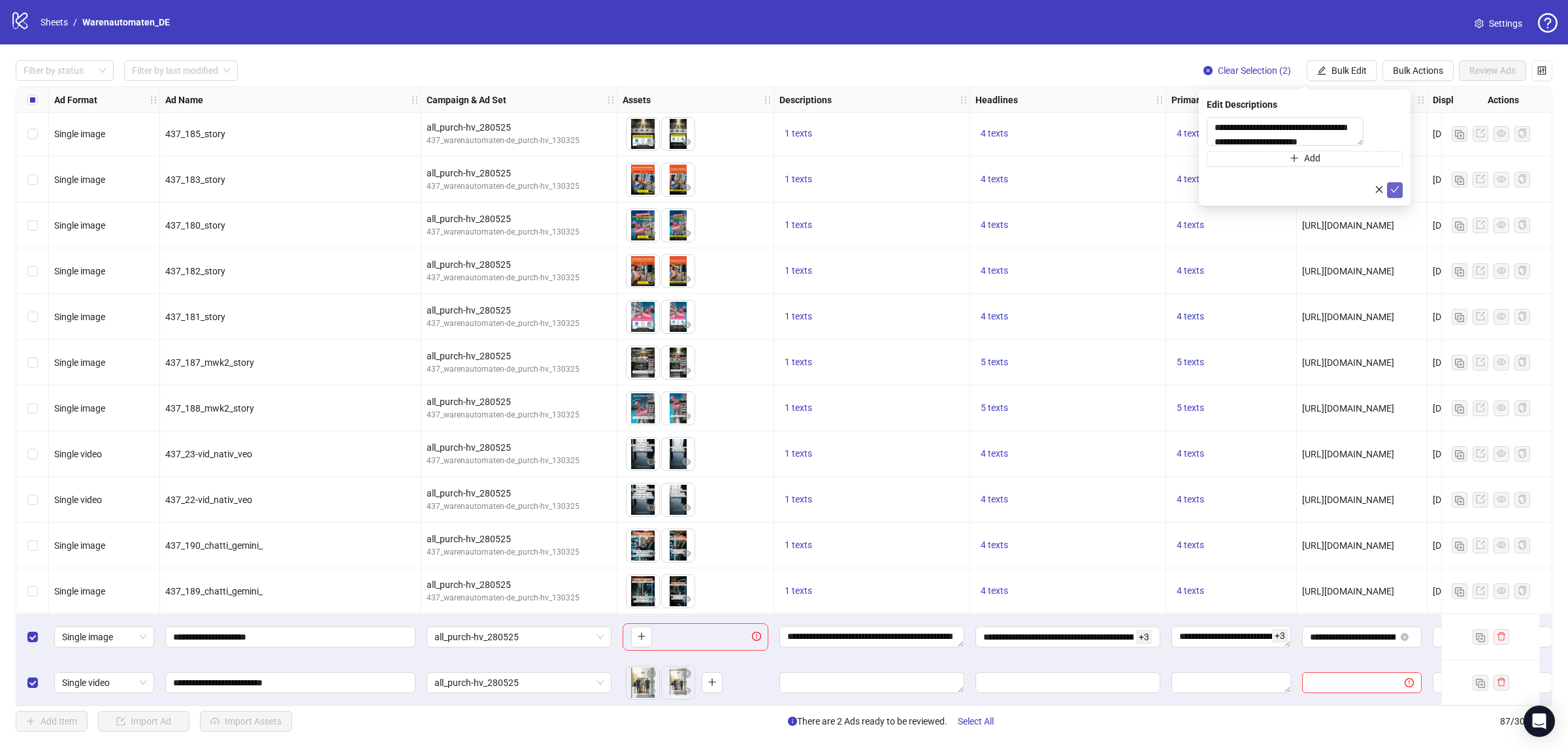
click at [1395, 194] on icon "check" at bounding box center [1395, 189] width 9 height 9
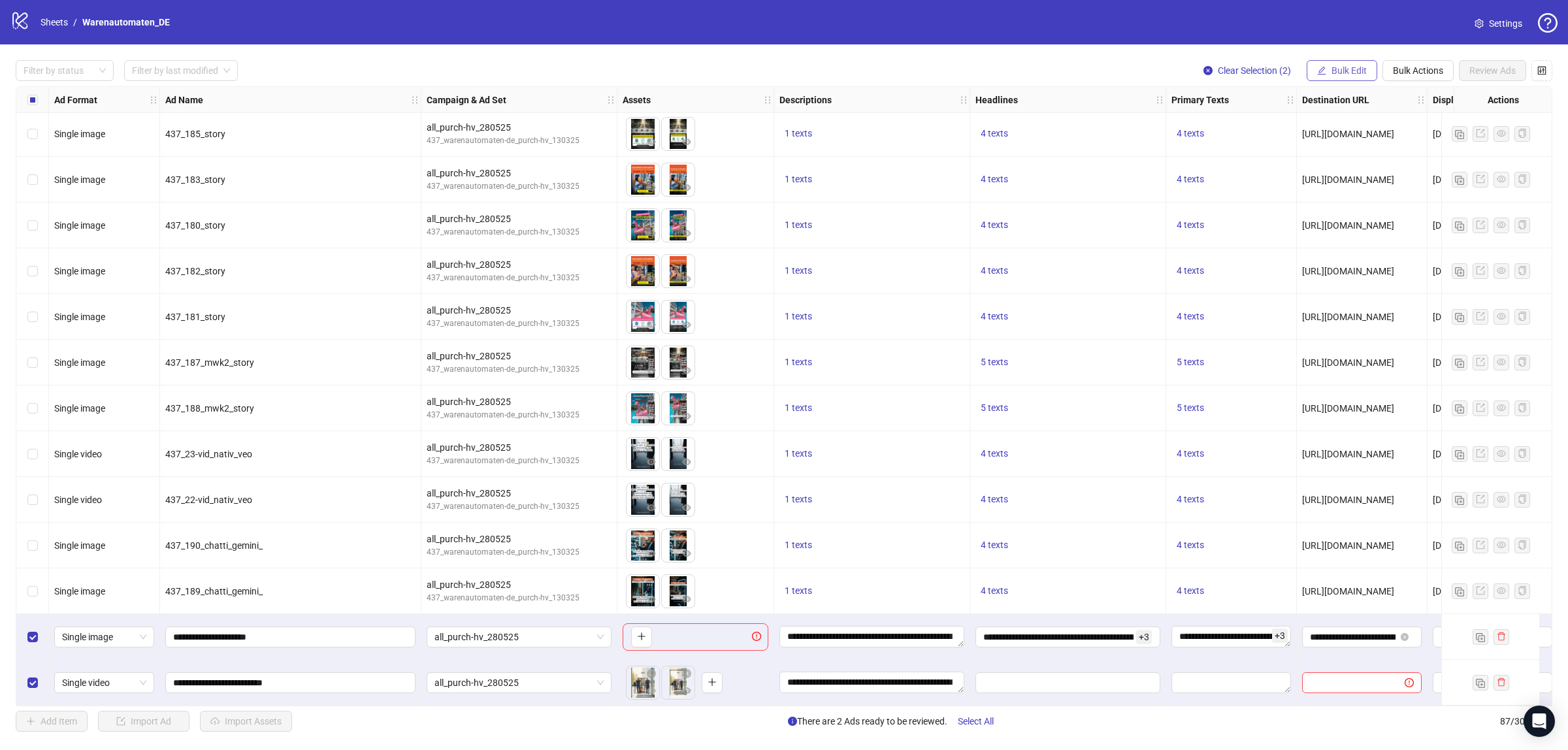
click at [1344, 71] on span "Bulk Edit" at bounding box center [1349, 70] width 35 height 11
click at [1338, 182] on span "Headlines" at bounding box center [1354, 181] width 78 height 14
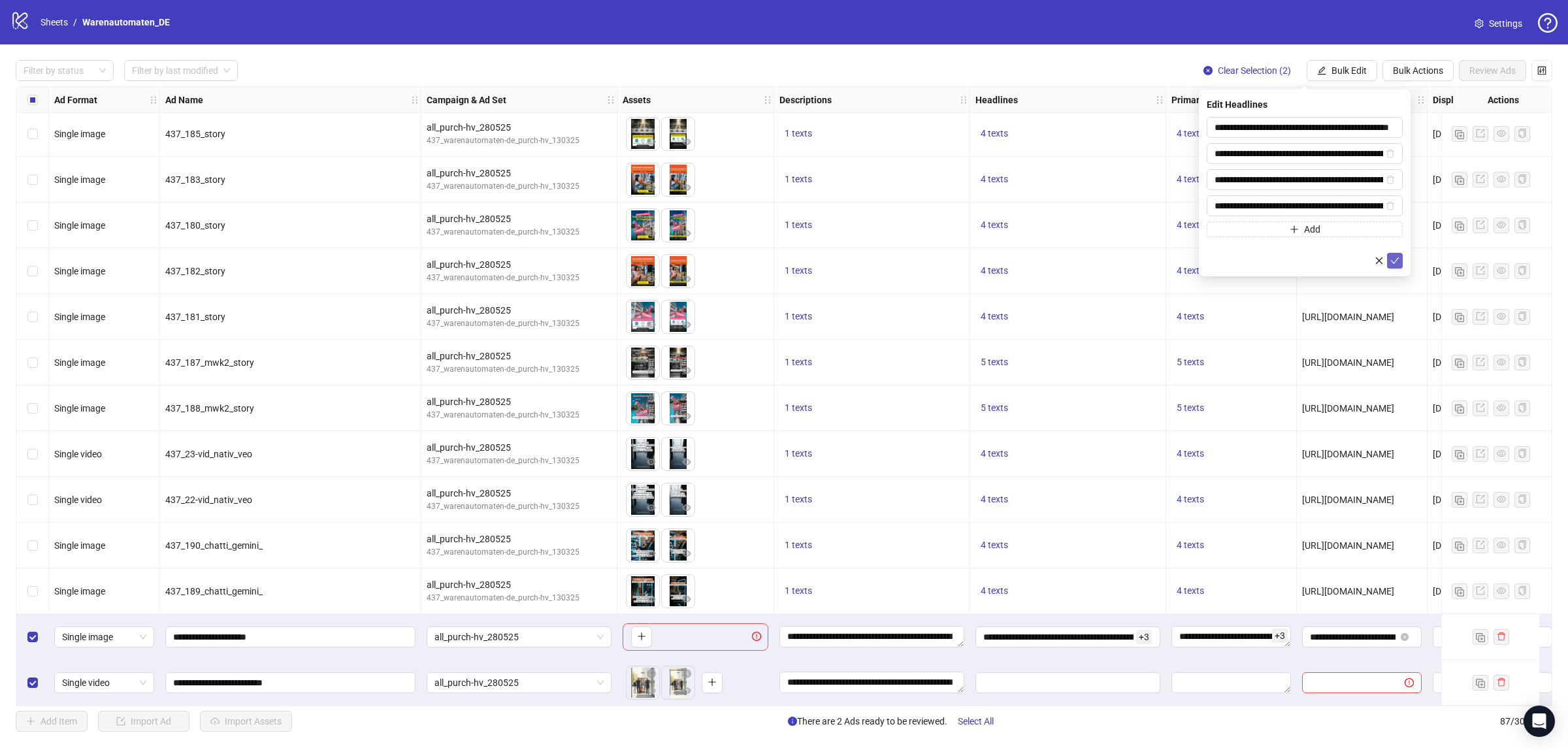
click at [1399, 267] on button "submit" at bounding box center [1395, 261] width 16 height 16
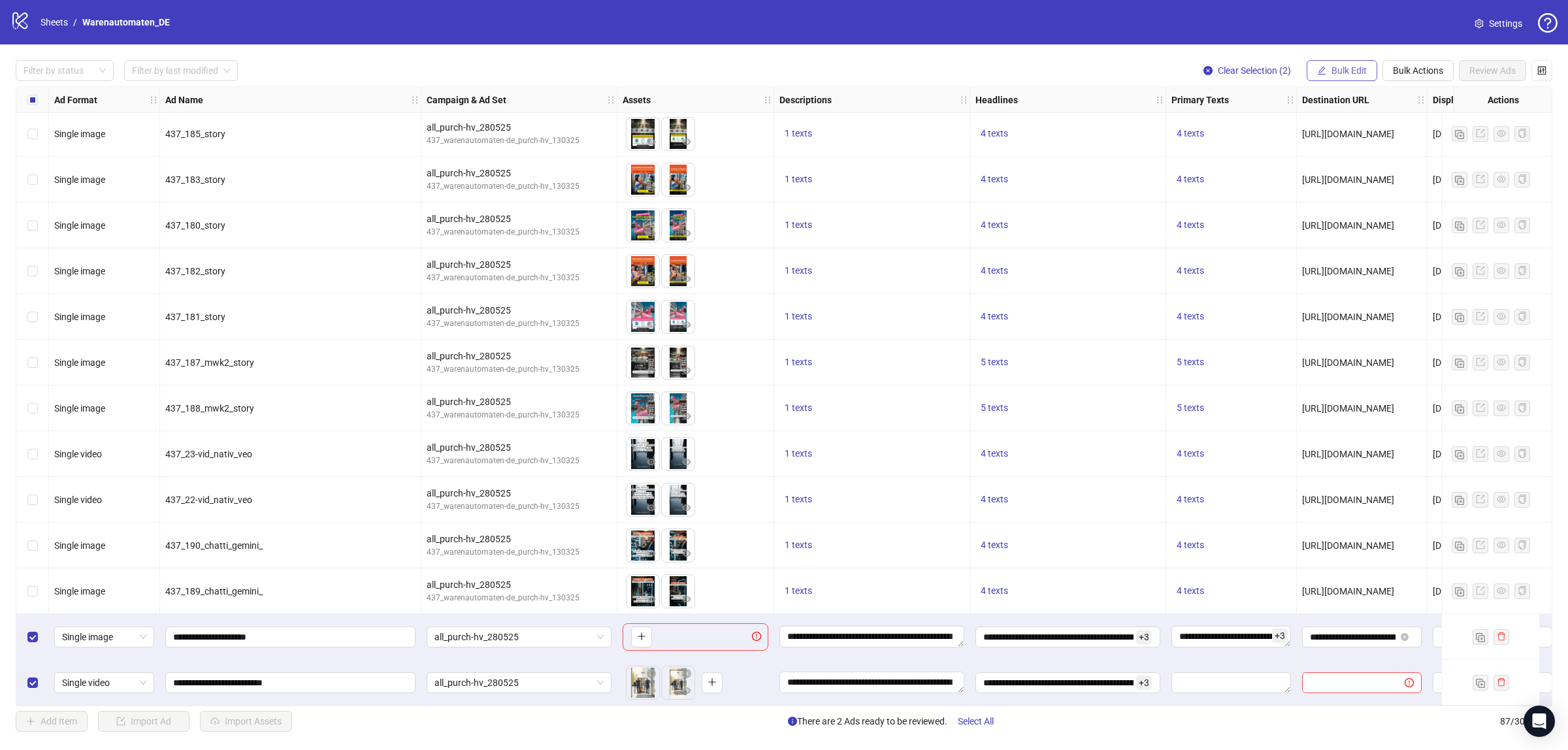
click at [1322, 67] on icon "edit" at bounding box center [1321, 70] width 9 height 9
click at [1346, 203] on span "Primary Texts" at bounding box center [1354, 202] width 78 height 14
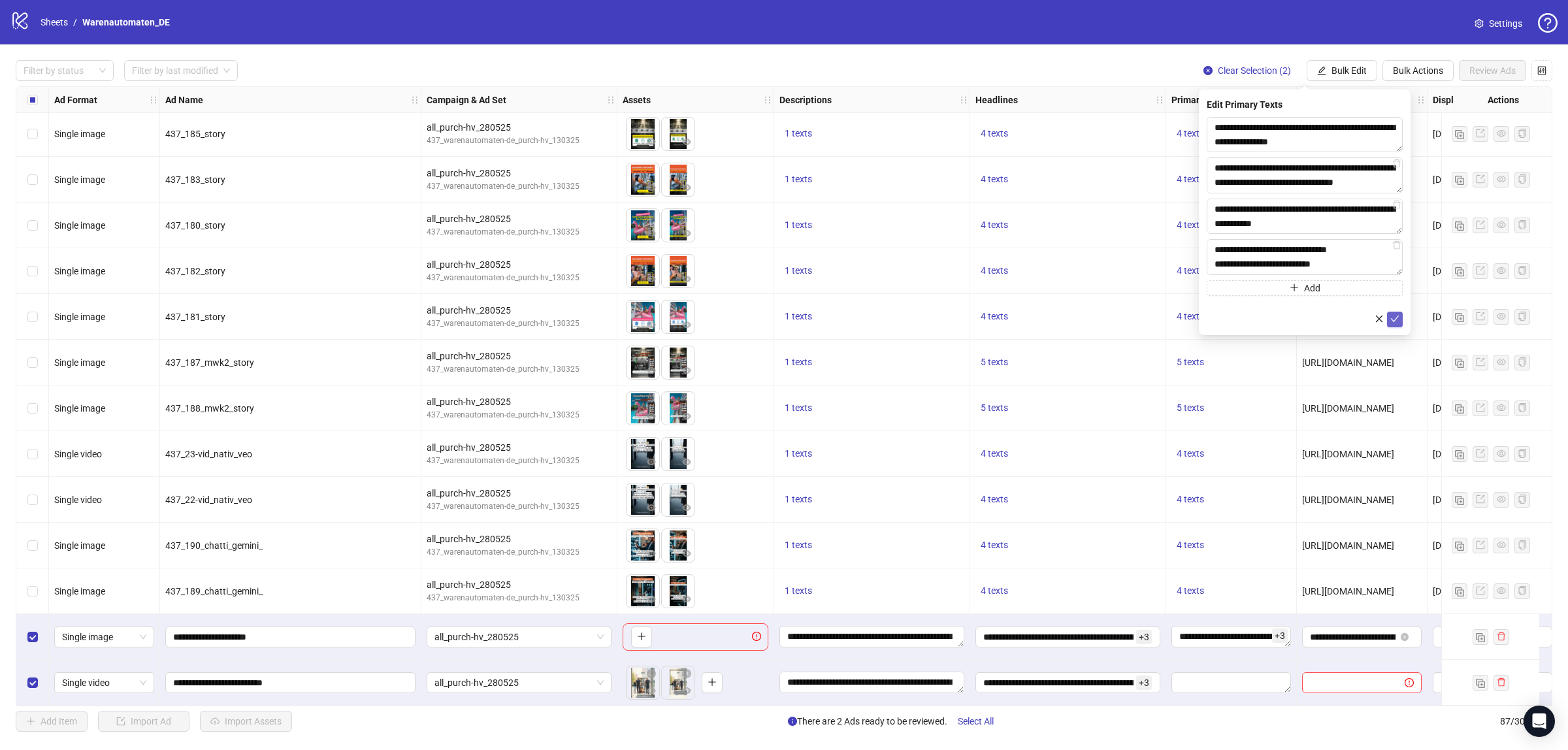
click at [1392, 320] on icon "check" at bounding box center [1395, 319] width 8 height 6
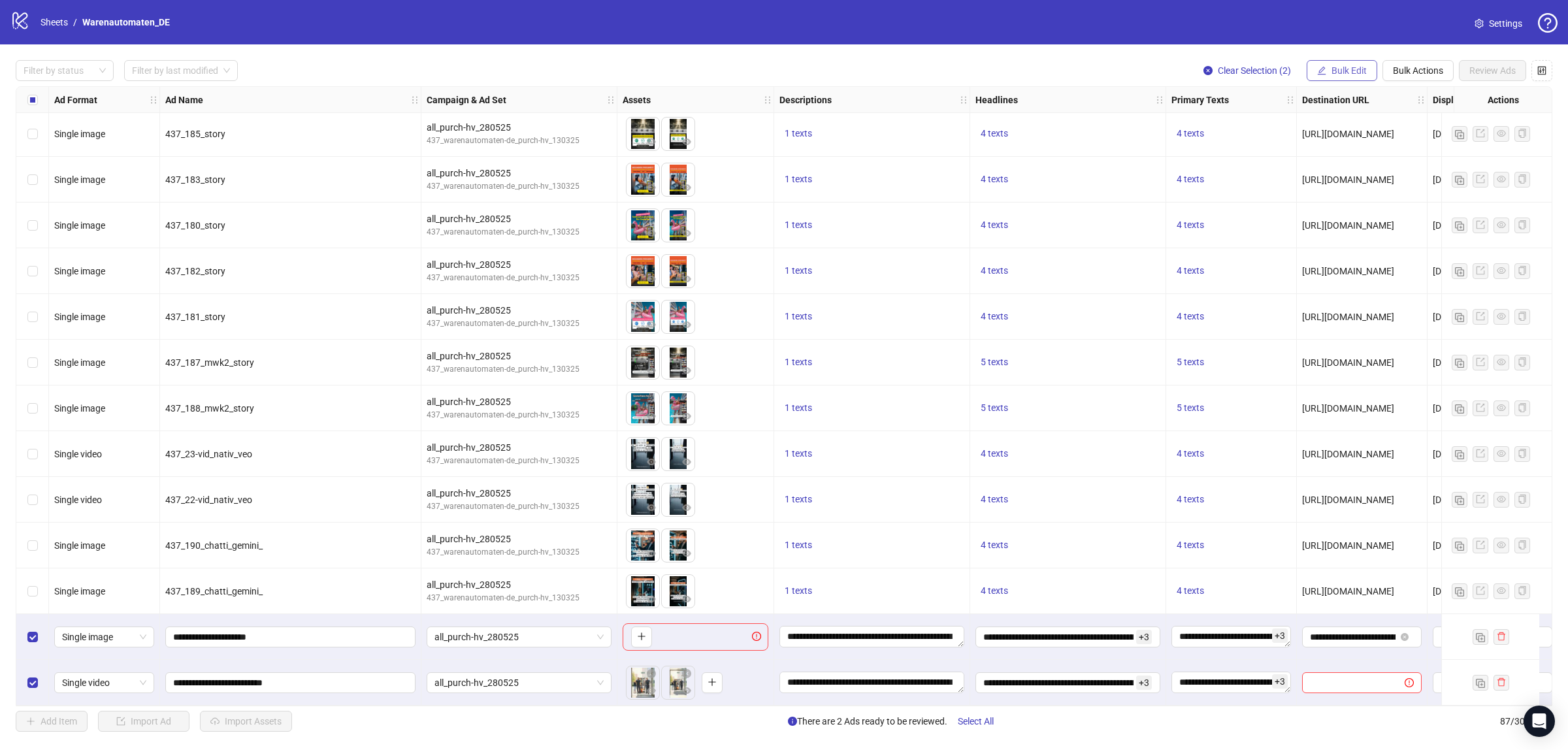
click at [1325, 70] on button "Bulk Edit" at bounding box center [1342, 71] width 71 height 21
click at [1341, 220] on span "Destination URL" at bounding box center [1354, 223] width 78 height 14
click at [1392, 171] on div "**********" at bounding box center [1304, 133] width 212 height 88
click at [1392, 161] on icon "check" at bounding box center [1395, 161] width 8 height 6
click at [1332, 70] on span "Bulk Edit" at bounding box center [1349, 70] width 35 height 11
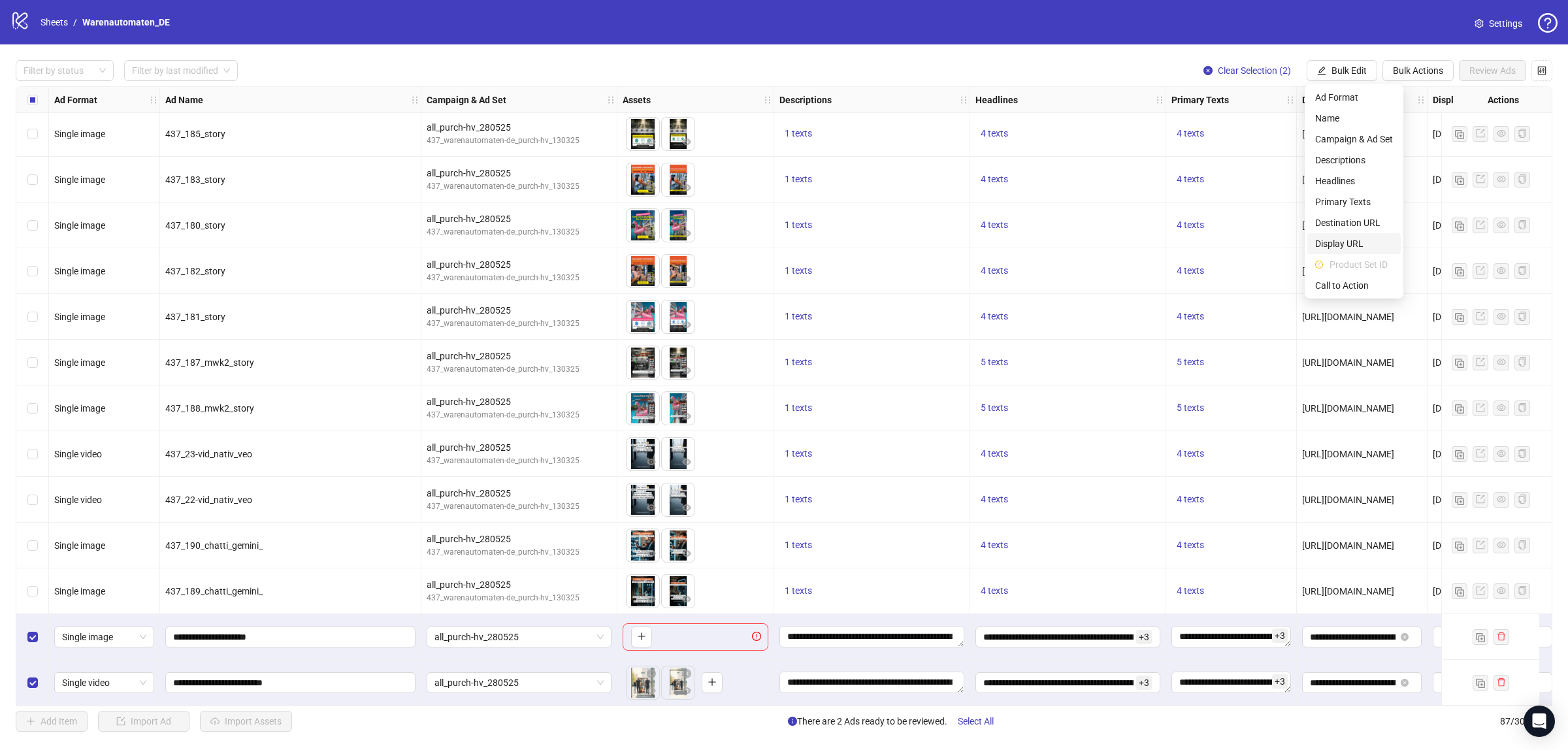
click at [1350, 246] on span "Display URL" at bounding box center [1354, 244] width 78 height 14
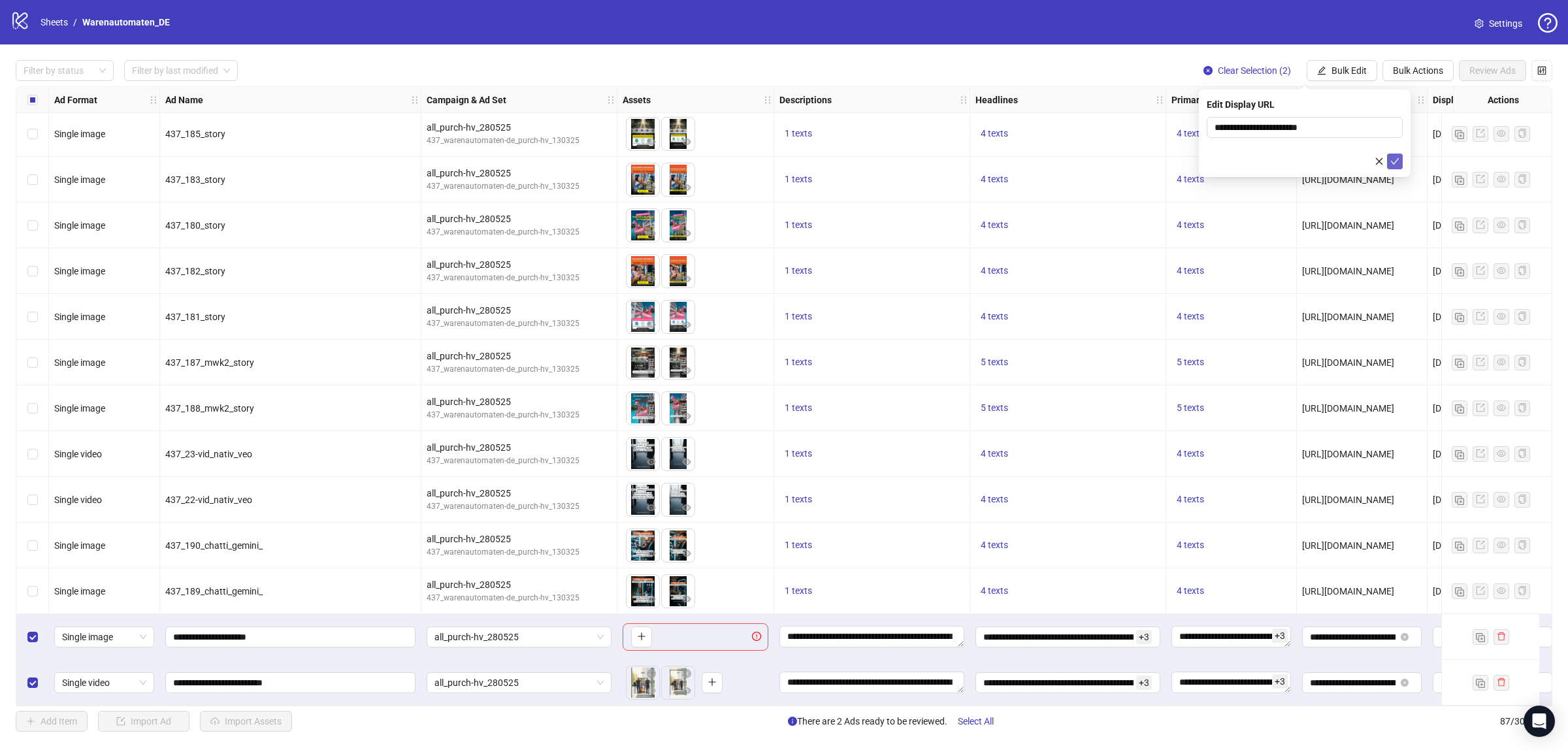
click at [1397, 155] on button "submit" at bounding box center [1395, 161] width 16 height 16
click at [1346, 76] on span "Bulk Edit" at bounding box center [1349, 70] width 35 height 11
click at [1344, 286] on span "Call to Action" at bounding box center [1354, 285] width 78 height 14
click at [1387, 158] on button "submit" at bounding box center [1395, 161] width 16 height 16
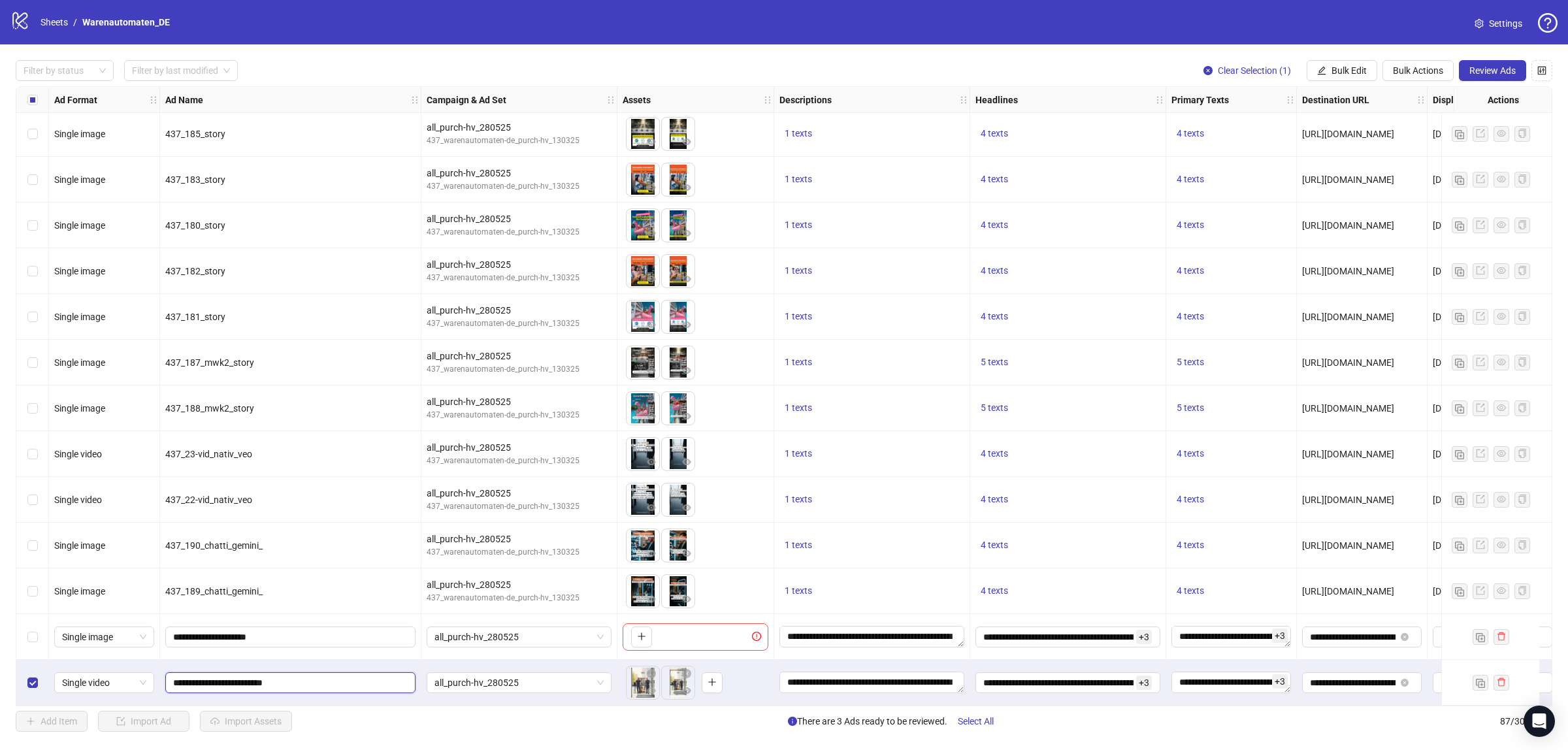
click at [325, 682] on input "**********" at bounding box center [290, 683] width 232 height 14
type input "**********"
click at [325, 652] on div "**********" at bounding box center [290, 637] width 261 height 46
click at [1488, 72] on span "Review Ads" at bounding box center [1492, 70] width 47 height 11
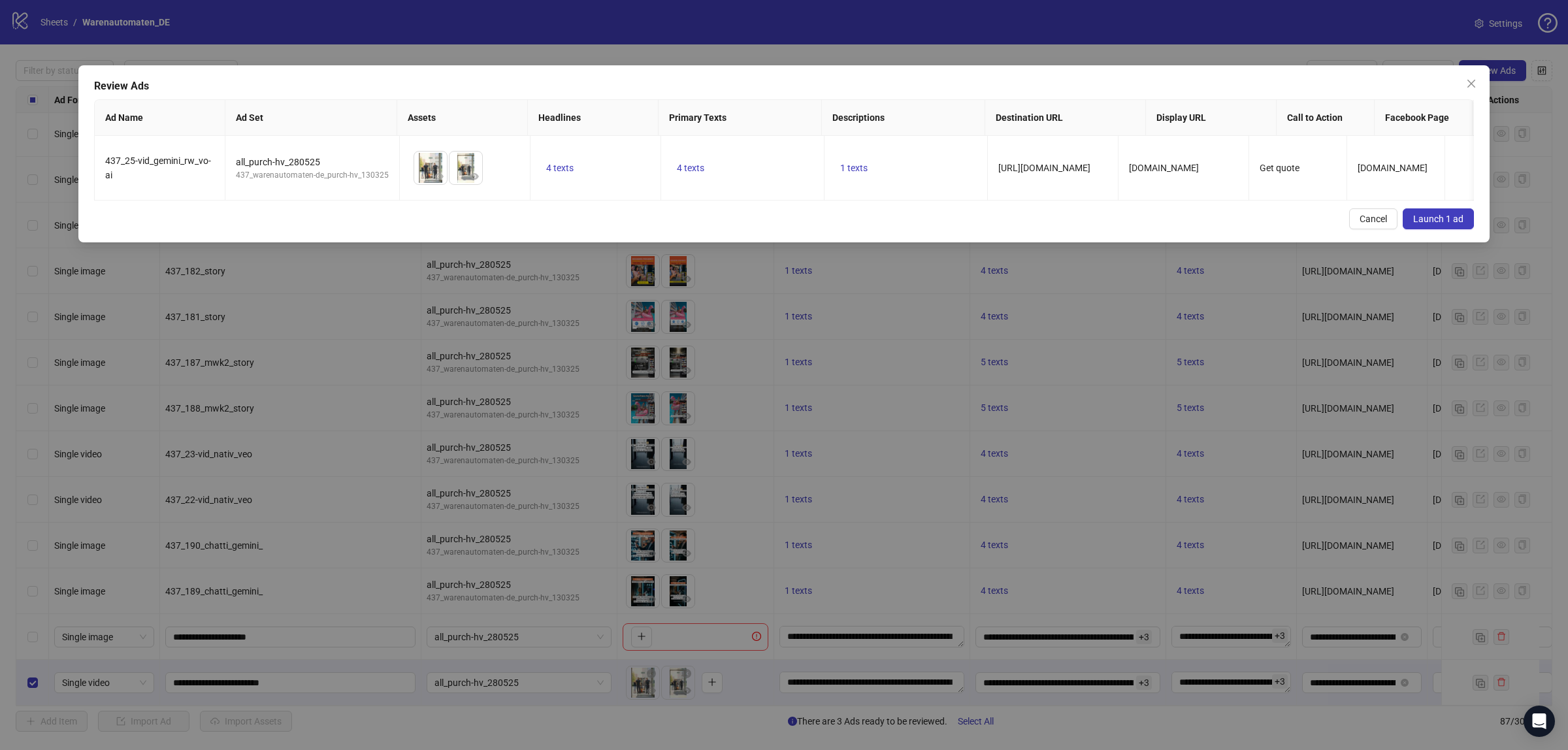
click at [1444, 225] on span "Launch 1 ad" at bounding box center [1438, 219] width 50 height 11
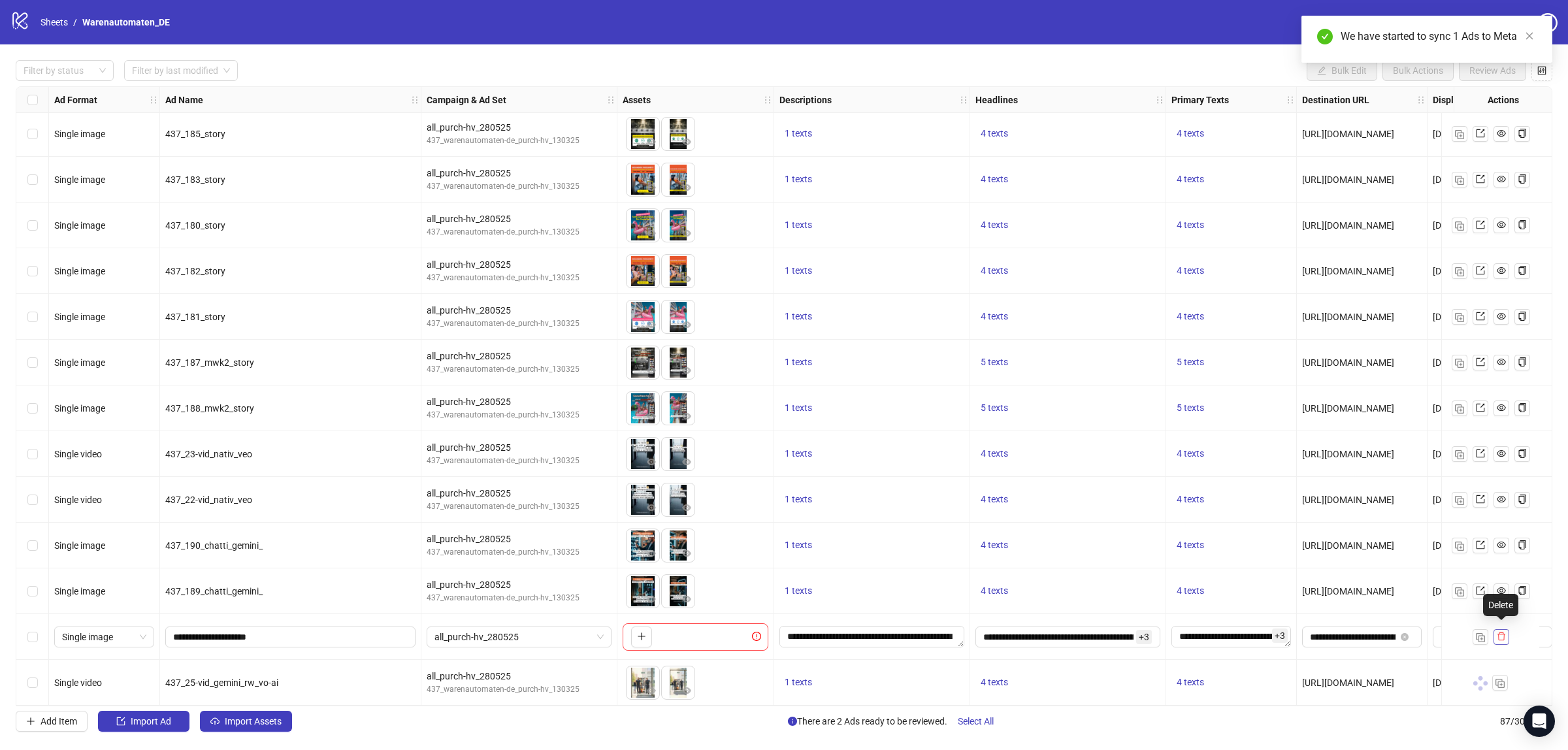
click at [1504, 632] on icon "delete" at bounding box center [1501, 636] width 9 height 9
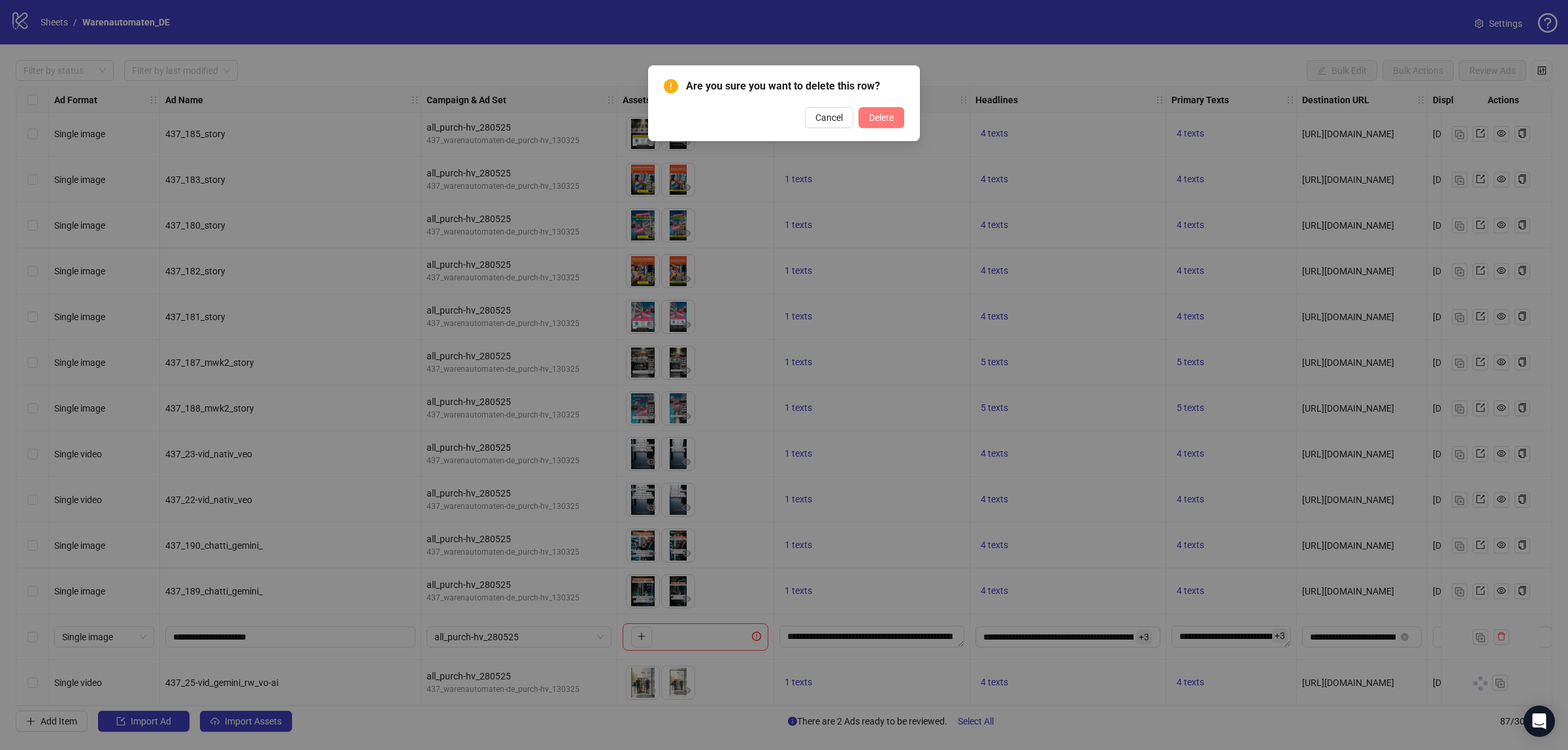
click at [889, 113] on span "Delete" at bounding box center [881, 118] width 25 height 11
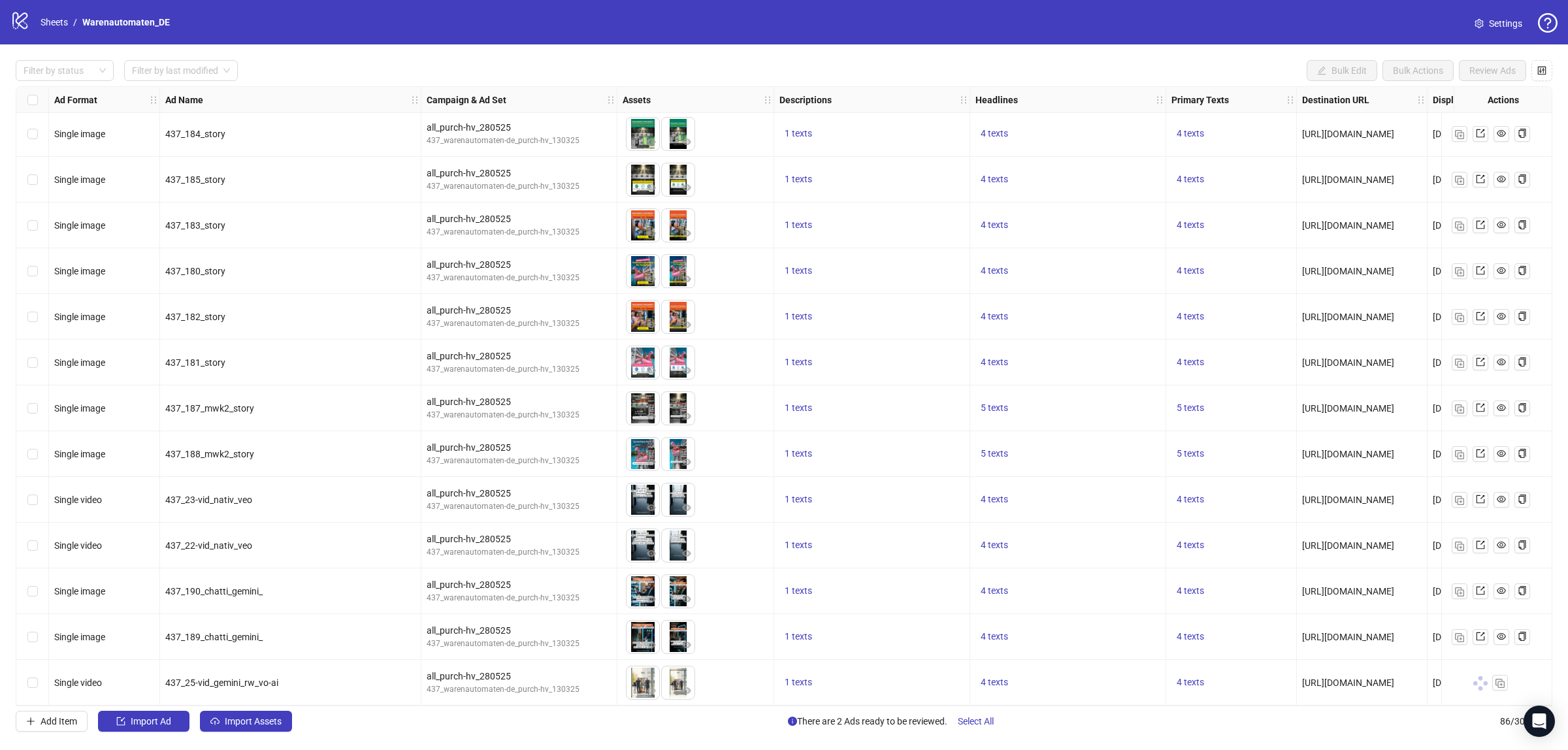
scroll to position [3347, 0]
